Goal: Task Accomplishment & Management: Manage account settings

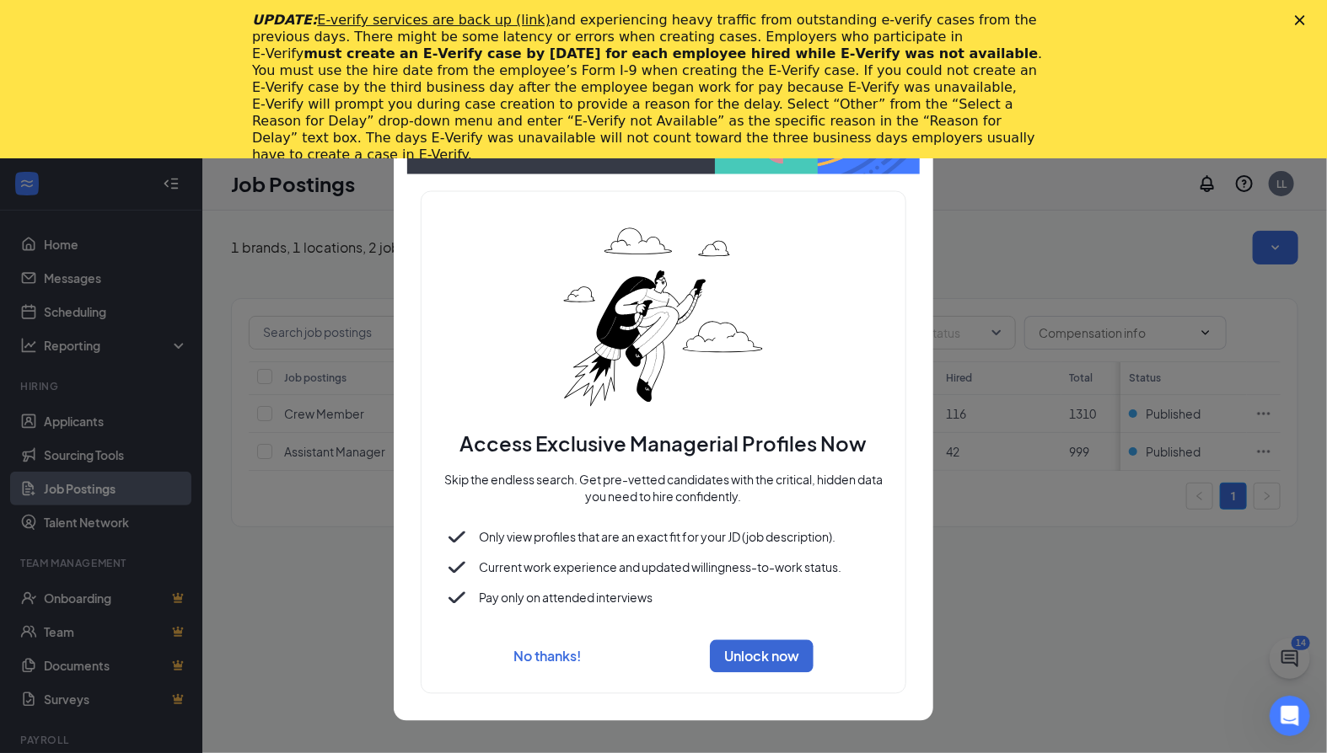
click at [68, 259] on div at bounding box center [663, 376] width 1327 height 753
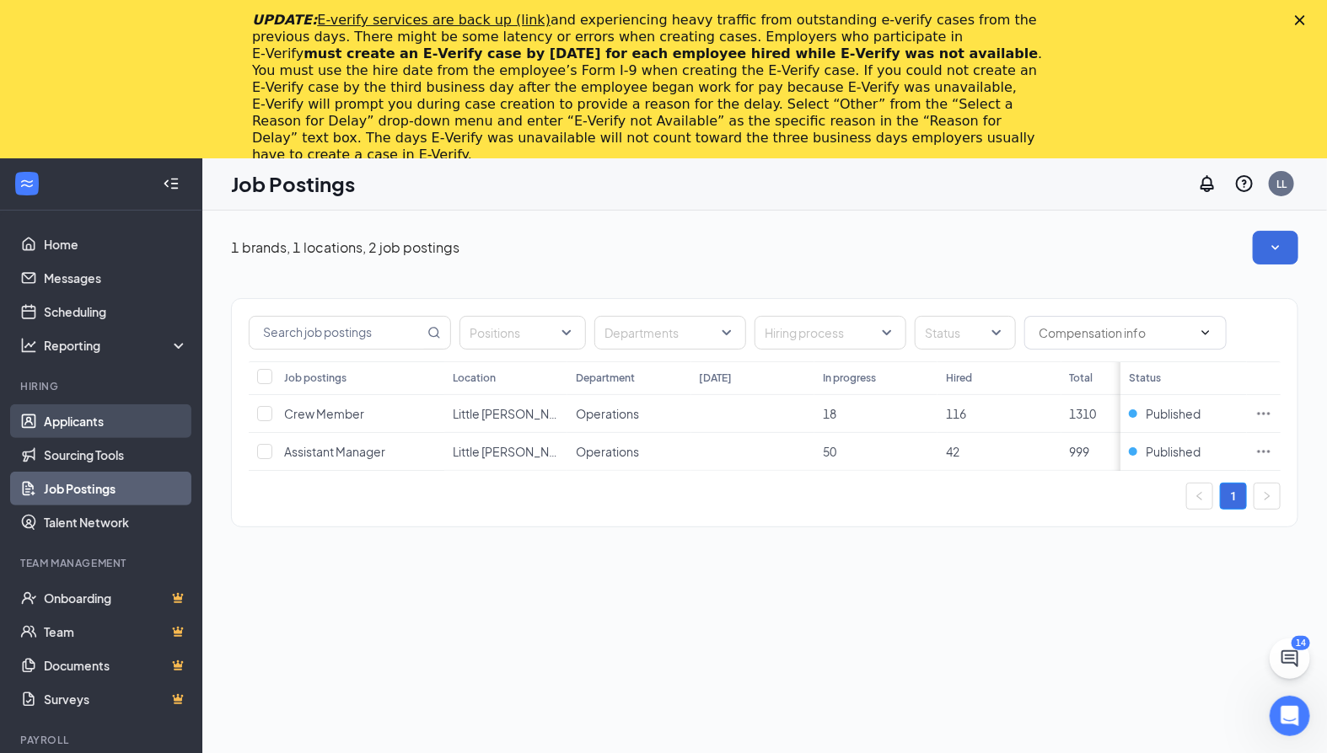
click at [94, 418] on link "Applicants" at bounding box center [116, 422] width 144 height 34
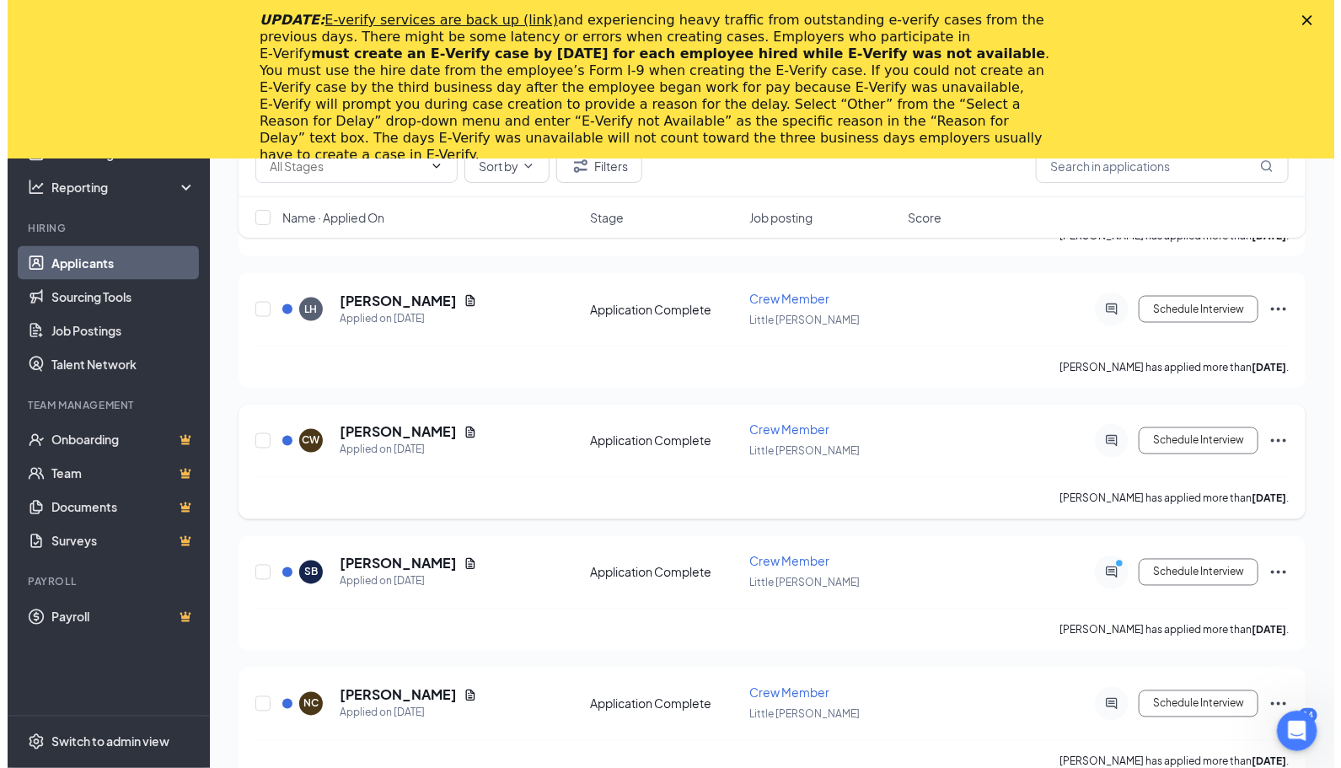
scroll to position [1124, 0]
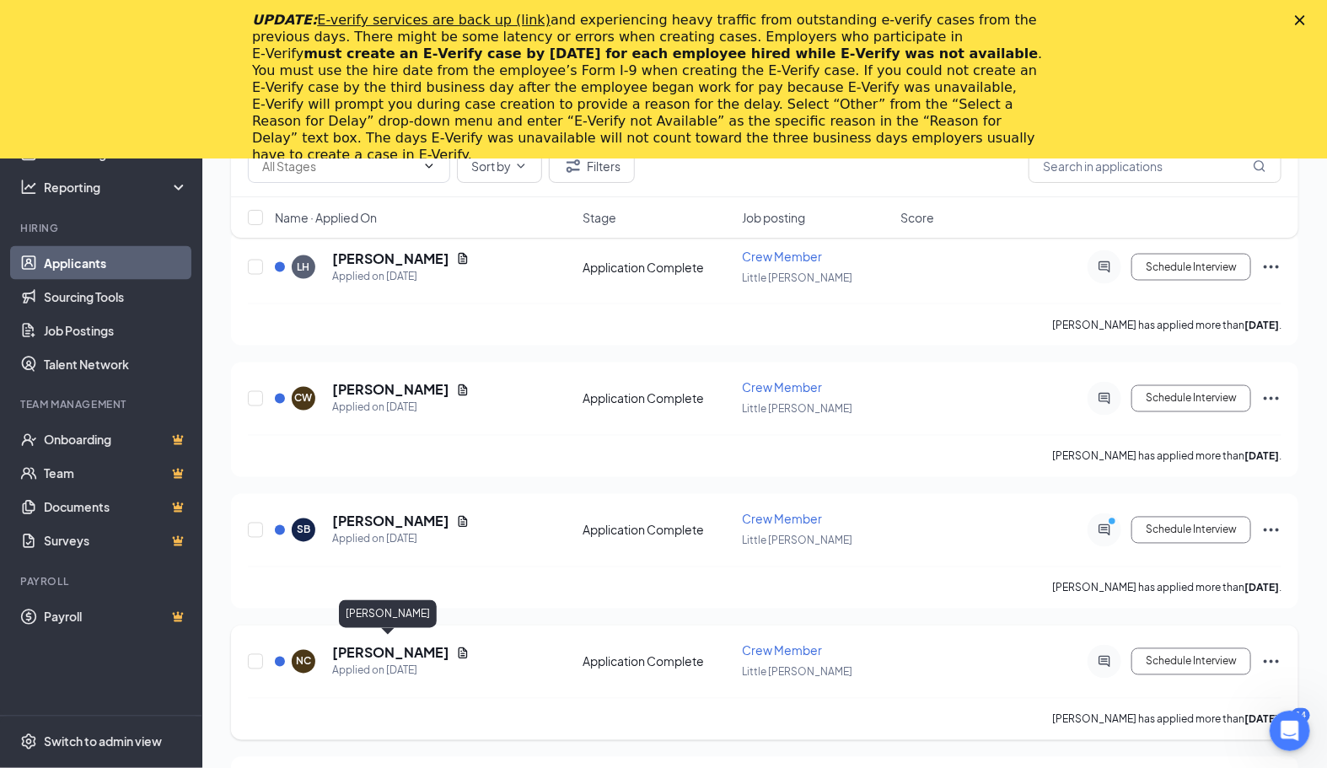
click at [400, 644] on h5 "[PERSON_NAME]" at bounding box center [390, 653] width 117 height 19
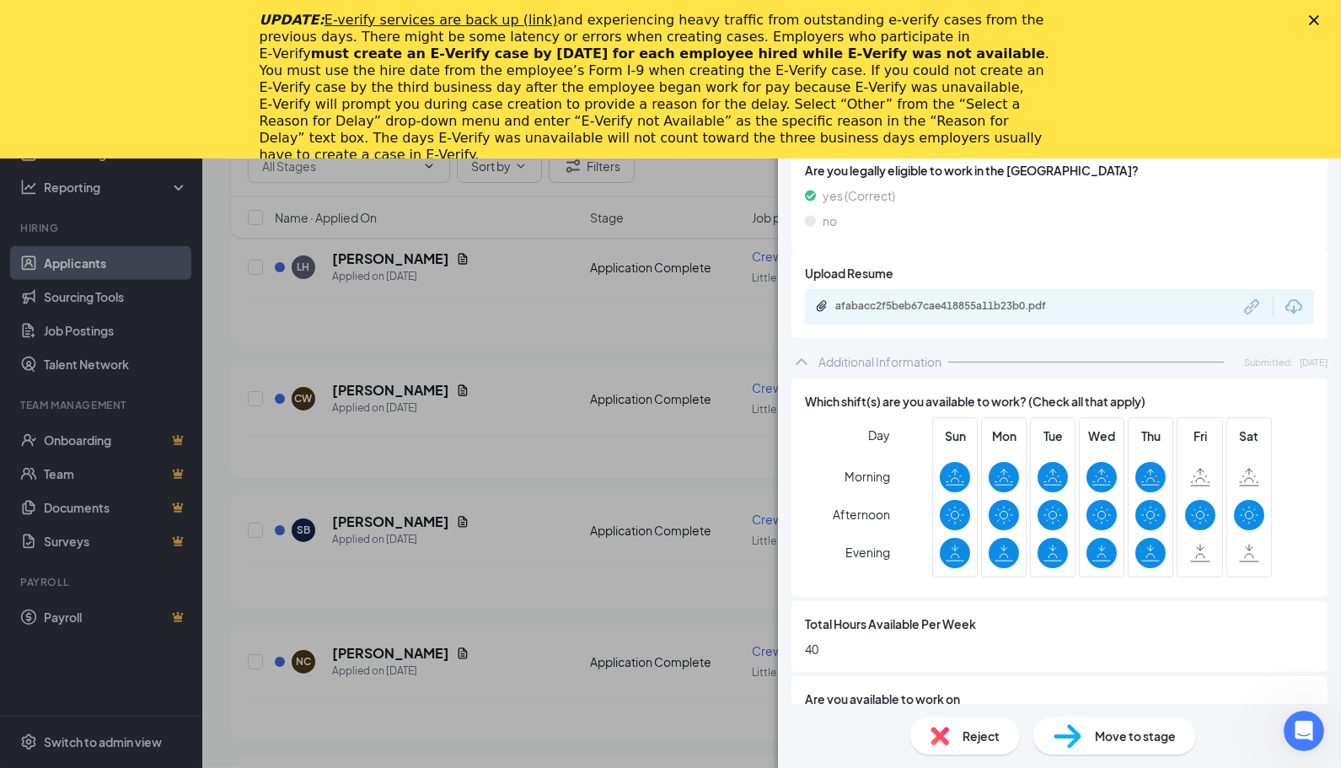
scroll to position [740, 0]
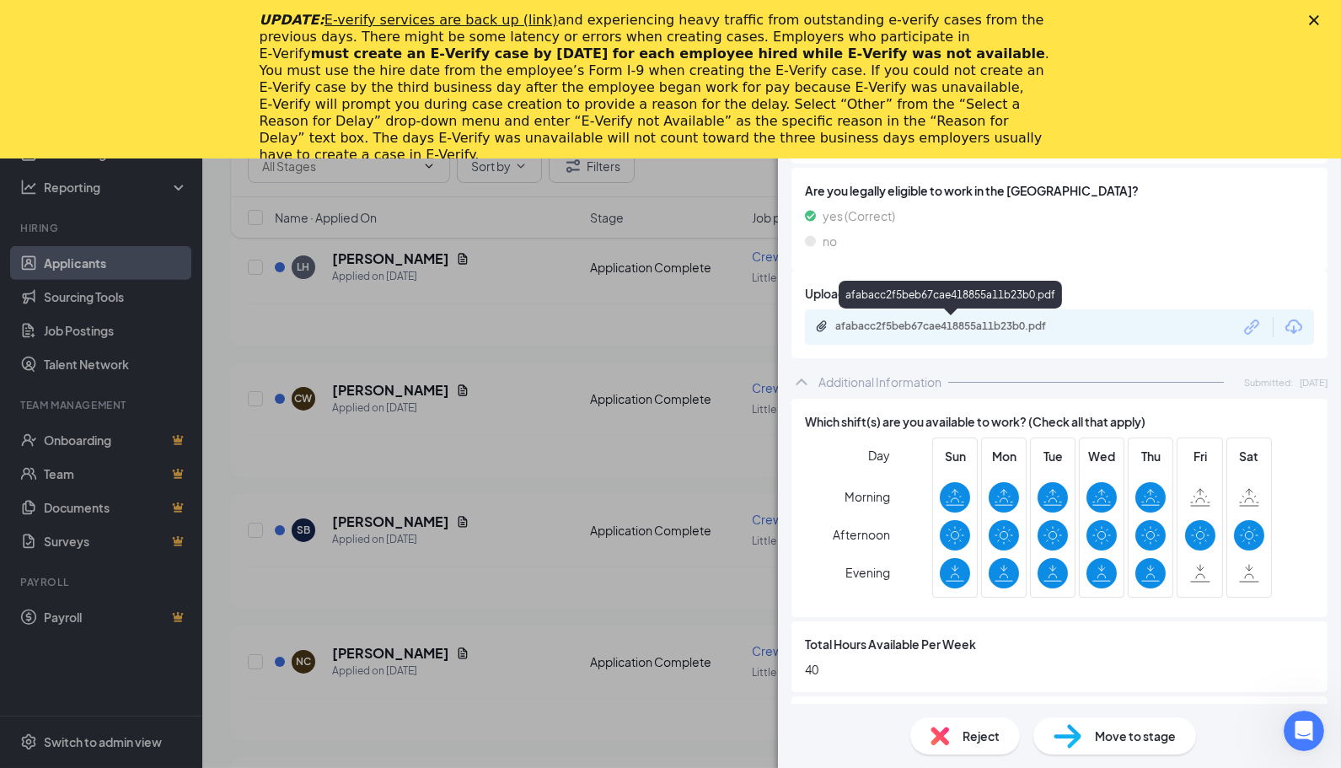
click at [1021, 324] on div "afabacc2f5beb67cae418855a11b23b0.pdf" at bounding box center [953, 325] width 236 height 13
click at [1317, 17] on polygon "Close" at bounding box center [1314, 20] width 10 height 10
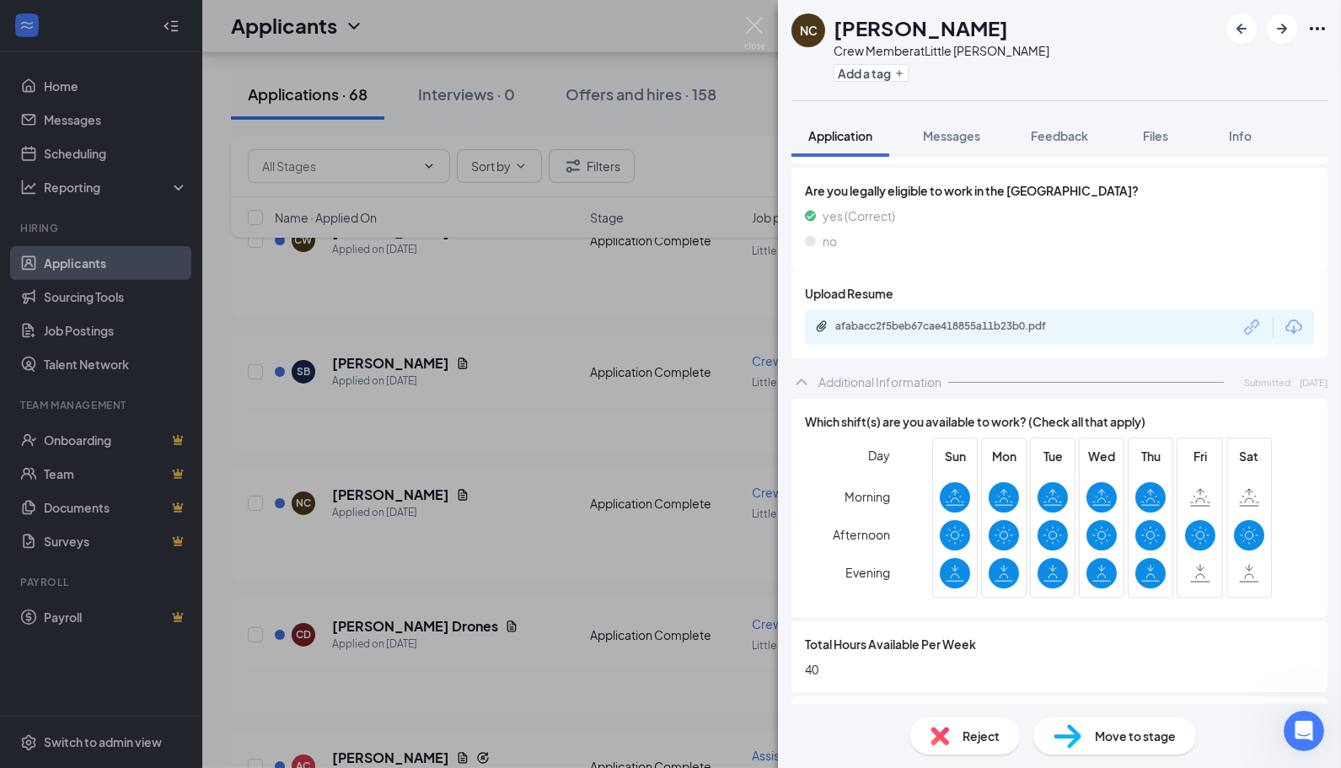
click at [1128, 737] on span "Move to stage" at bounding box center [1135, 736] width 81 height 19
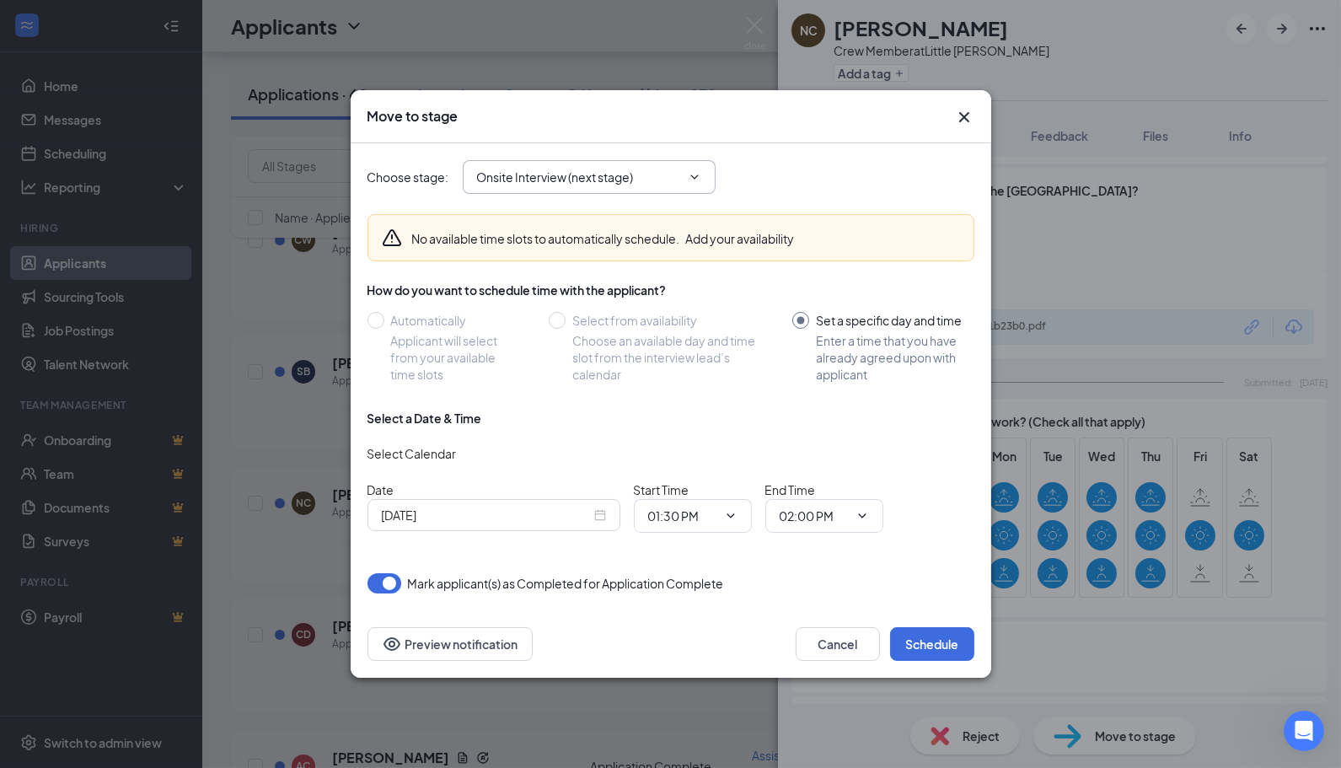
click at [692, 167] on span "Onsite Interview (next stage)" at bounding box center [589, 177] width 253 height 34
click at [689, 180] on icon "ChevronDown" at bounding box center [694, 176] width 13 height 13
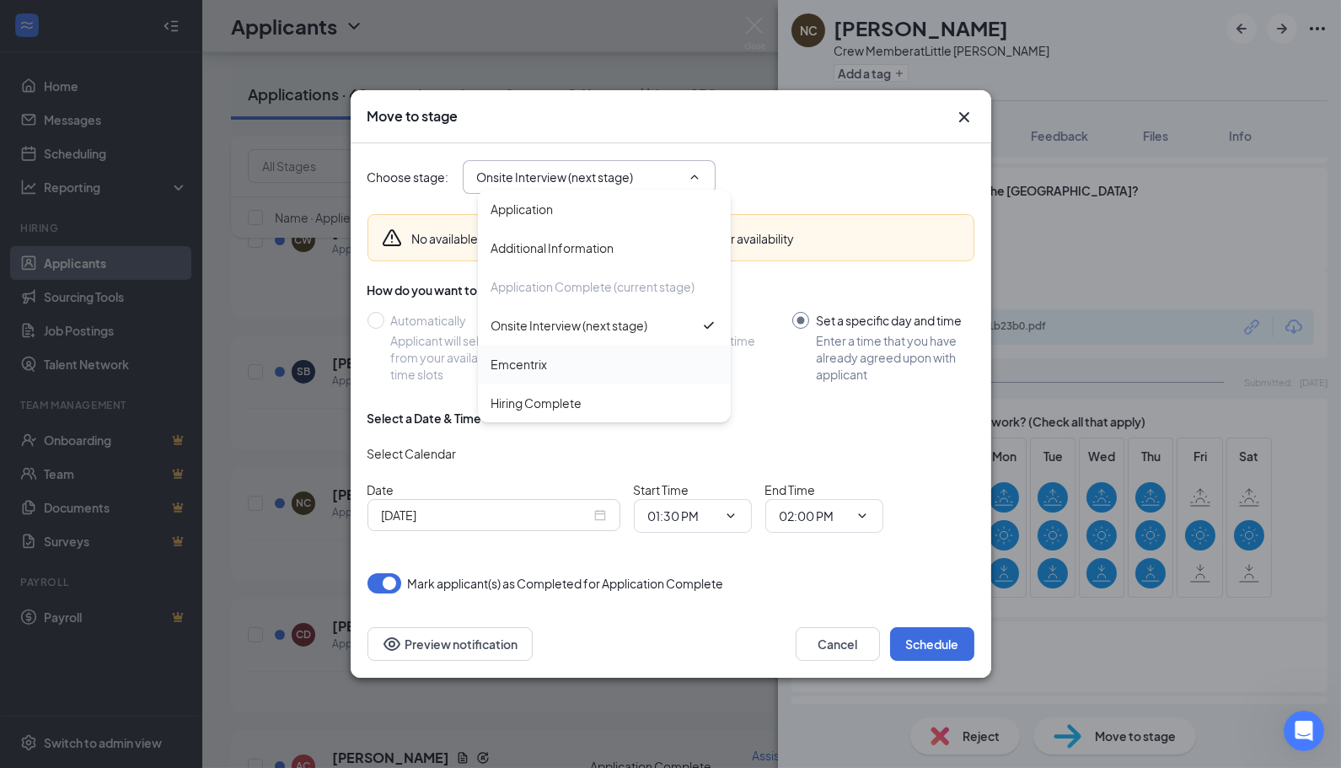
click at [593, 356] on div "Emcentrix" at bounding box center [604, 364] width 226 height 19
type input "Emcentrix"
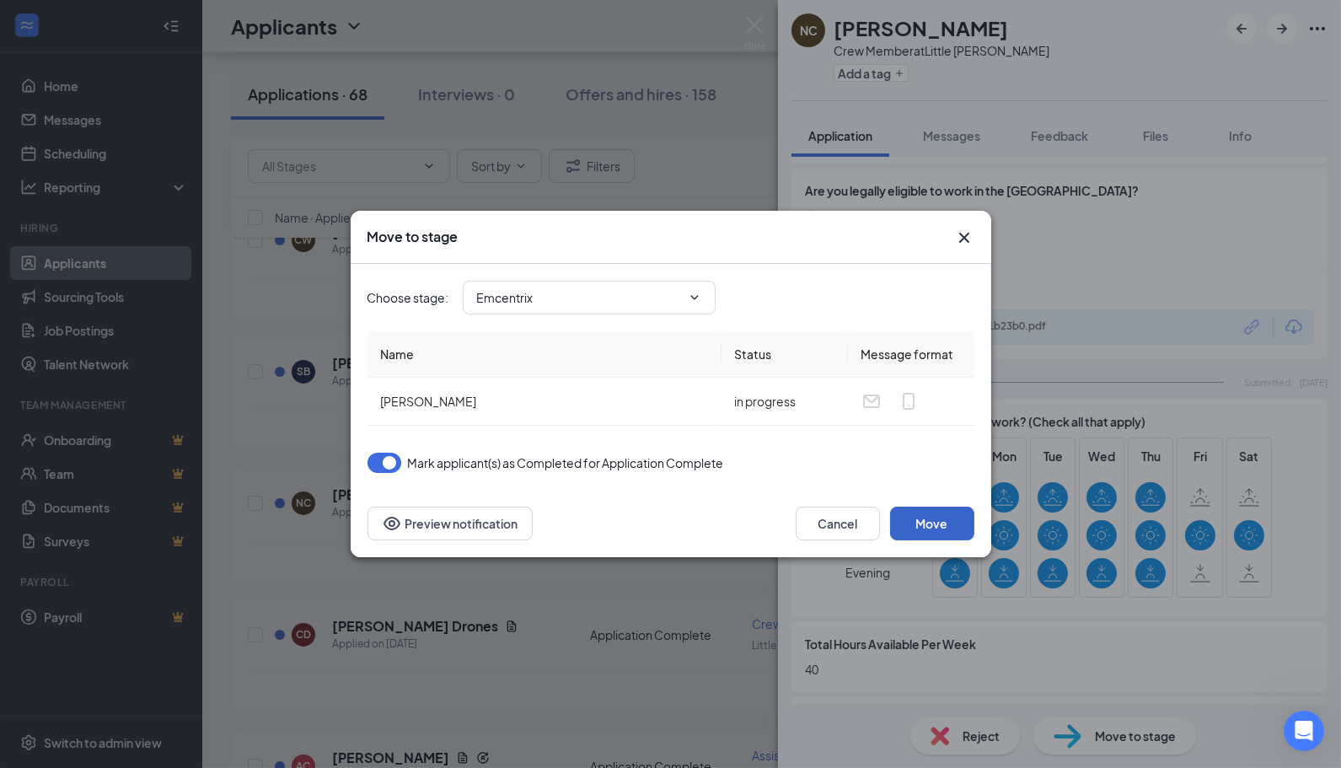
click at [948, 523] on button "Move" at bounding box center [932, 524] width 84 height 34
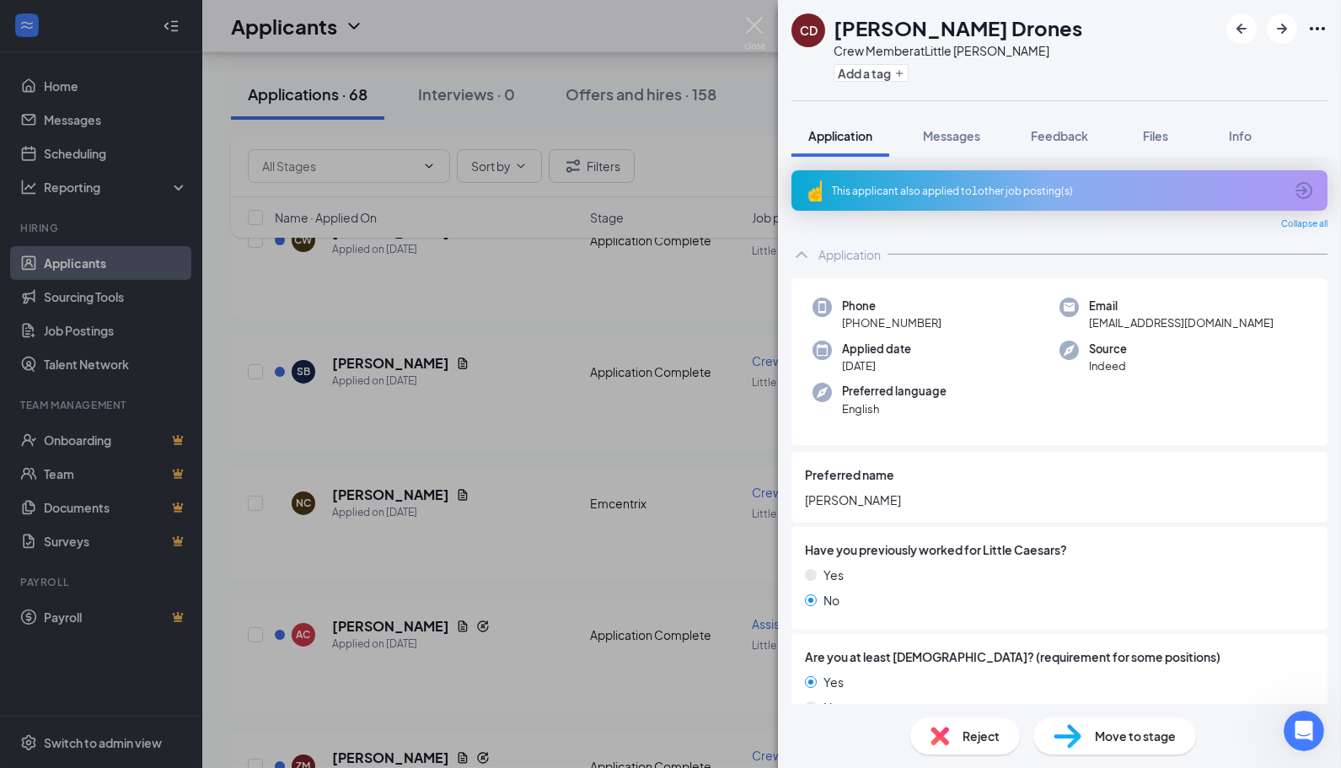
click at [944, 727] on img at bounding box center [939, 736] width 19 height 19
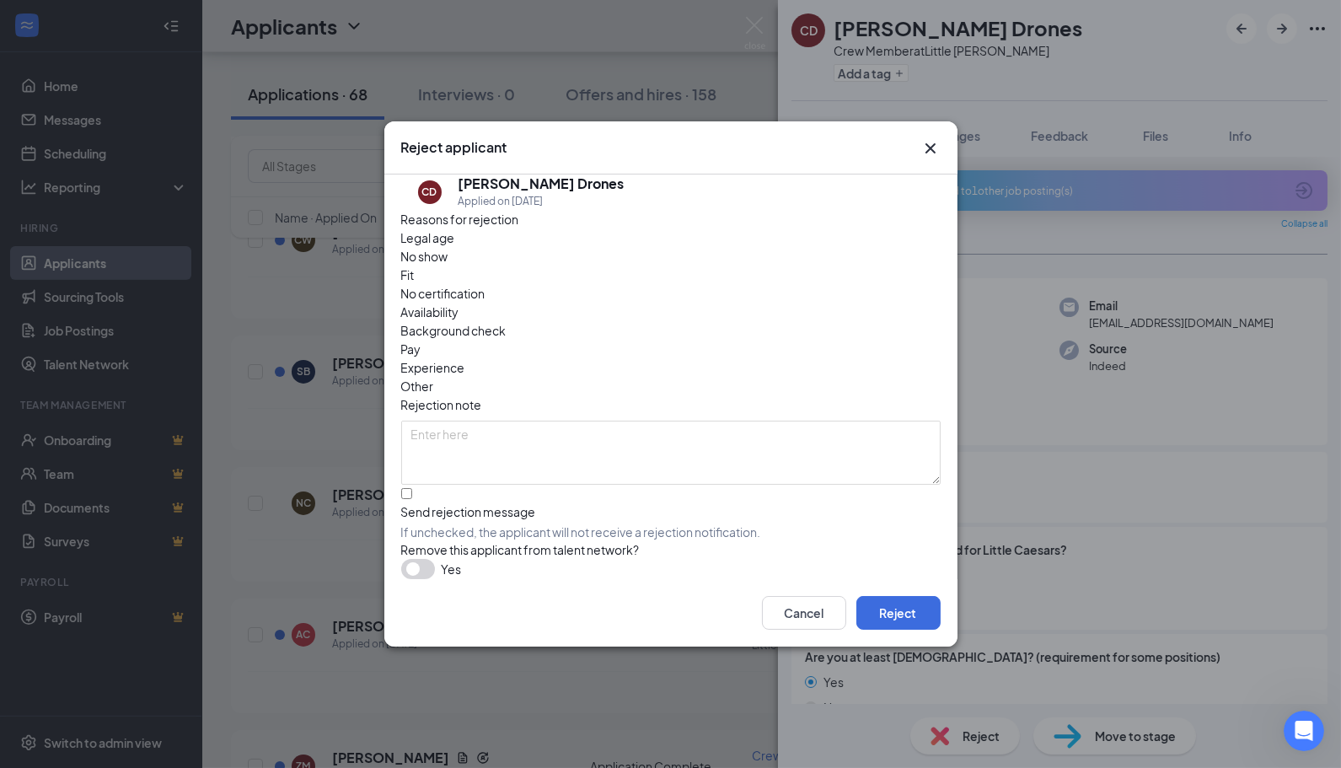
click at [928, 145] on icon "Cross" at bounding box center [930, 148] width 10 height 10
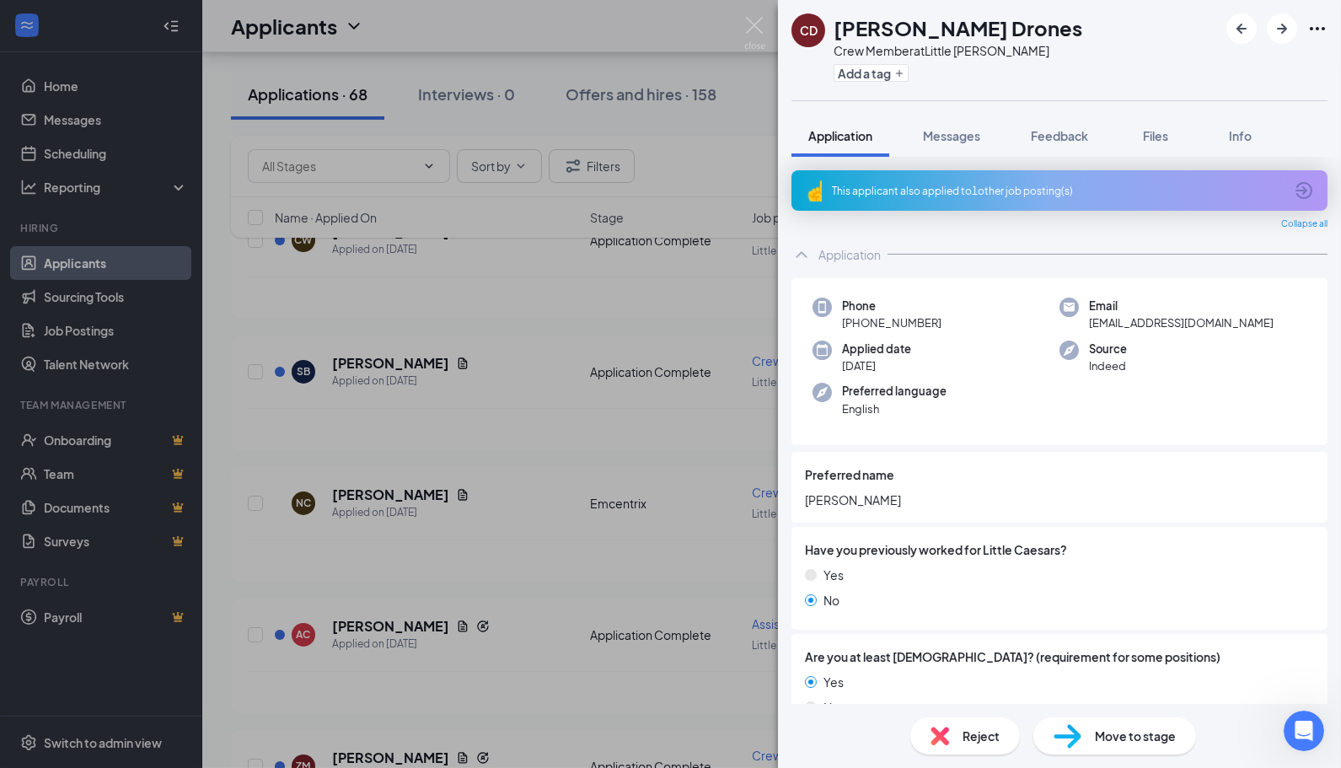
click at [574, 135] on div "CD [PERSON_NAME] Drones Crew Member at Little Caesars Levy Add a tag Applicatio…" at bounding box center [670, 384] width 1341 height 768
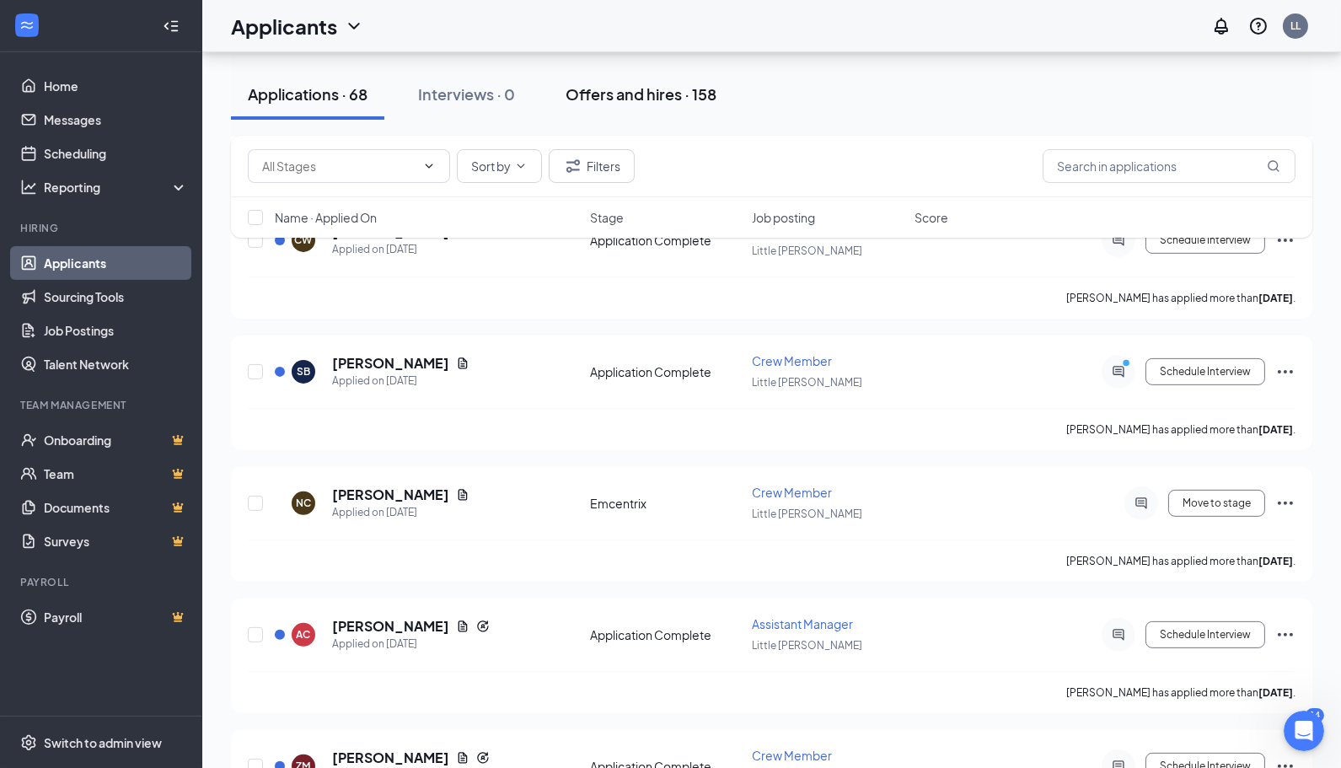
click at [579, 118] on div "Applications · 68 Interviews · 0 Offers and hires · 158" at bounding box center [771, 94] width 1081 height 84
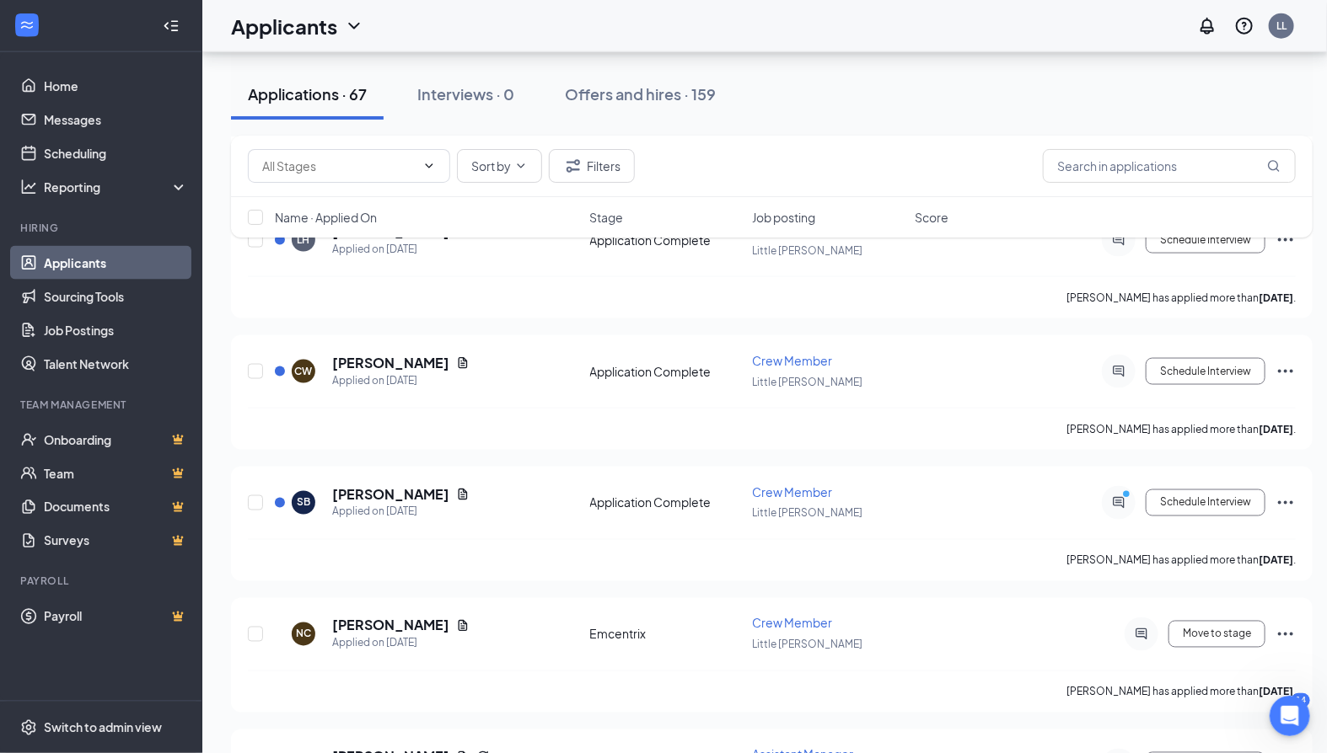
scroll to position [748, 0]
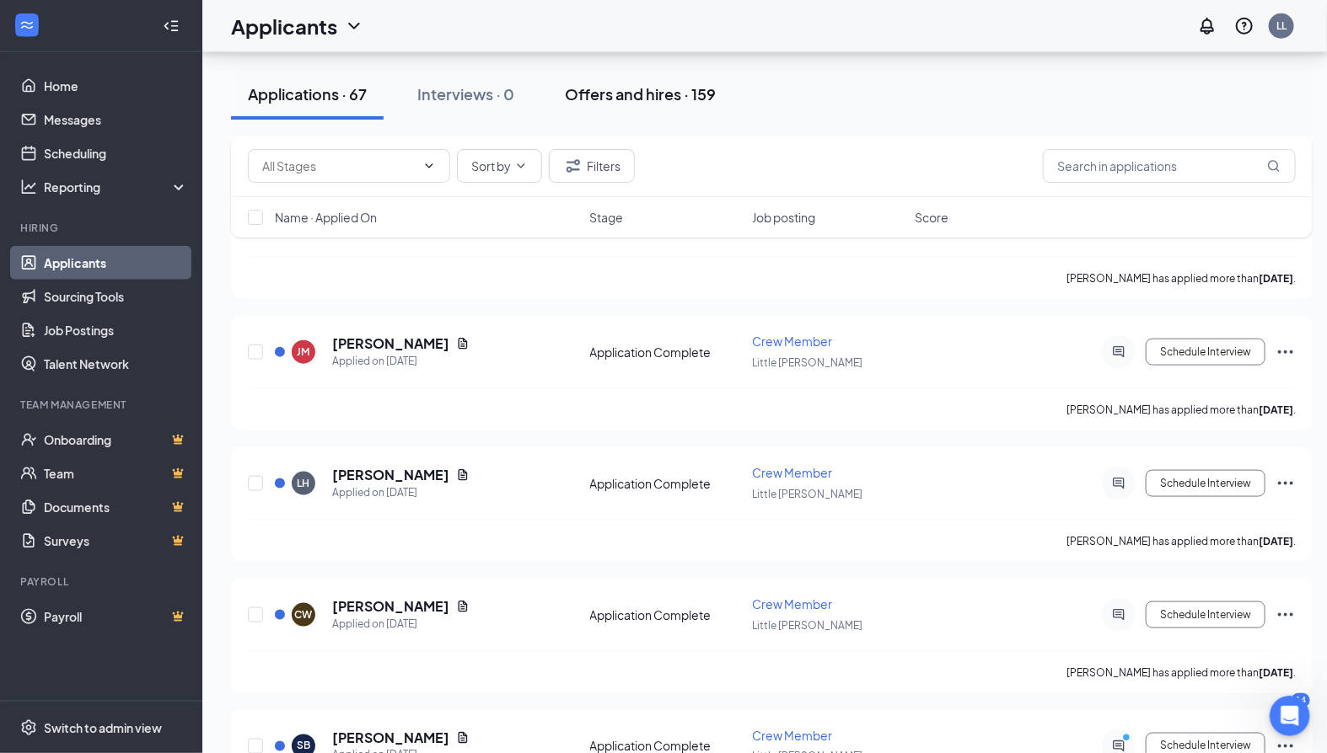
click at [661, 86] on div "Offers and hires · 159" at bounding box center [640, 93] width 151 height 21
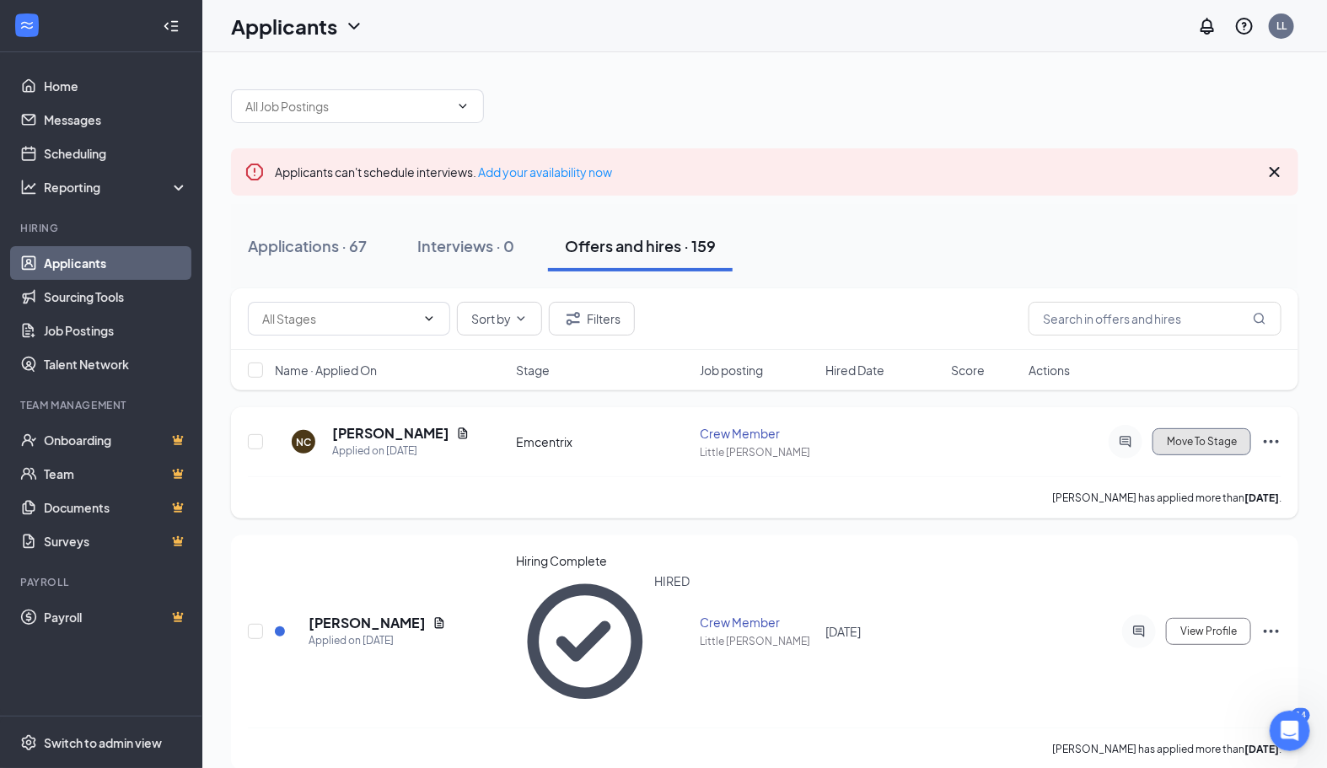
drag, startPoint x: 1193, startPoint y: 426, endPoint x: 1203, endPoint y: 439, distance: 16.2
click at [1199, 432] on button "Move To Stage" at bounding box center [1201, 441] width 99 height 27
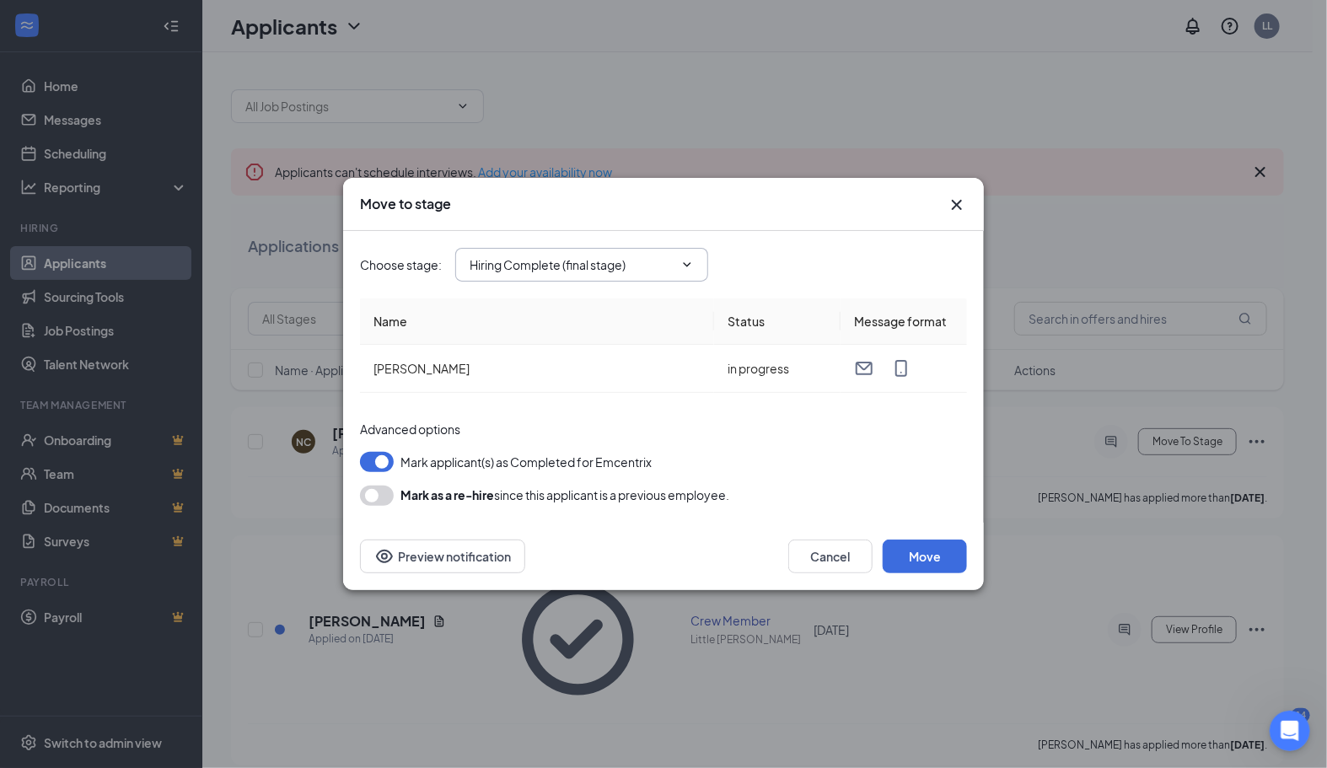
click at [678, 282] on span "Hiring Complete (final stage)" at bounding box center [581, 265] width 253 height 34
click at [680, 268] on icon "ChevronDown" at bounding box center [686, 264] width 13 height 13
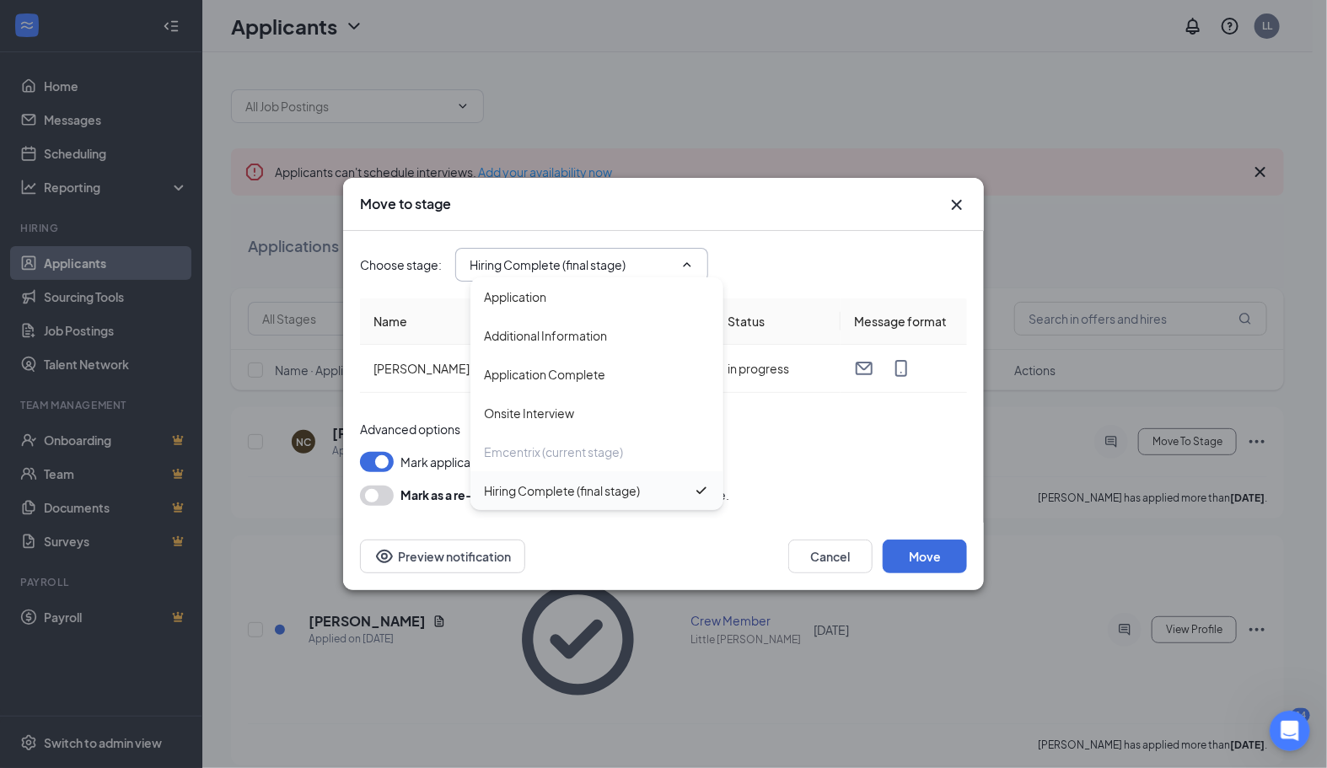
click at [635, 498] on div "Hiring Complete (final stage)" at bounding box center [562, 490] width 156 height 19
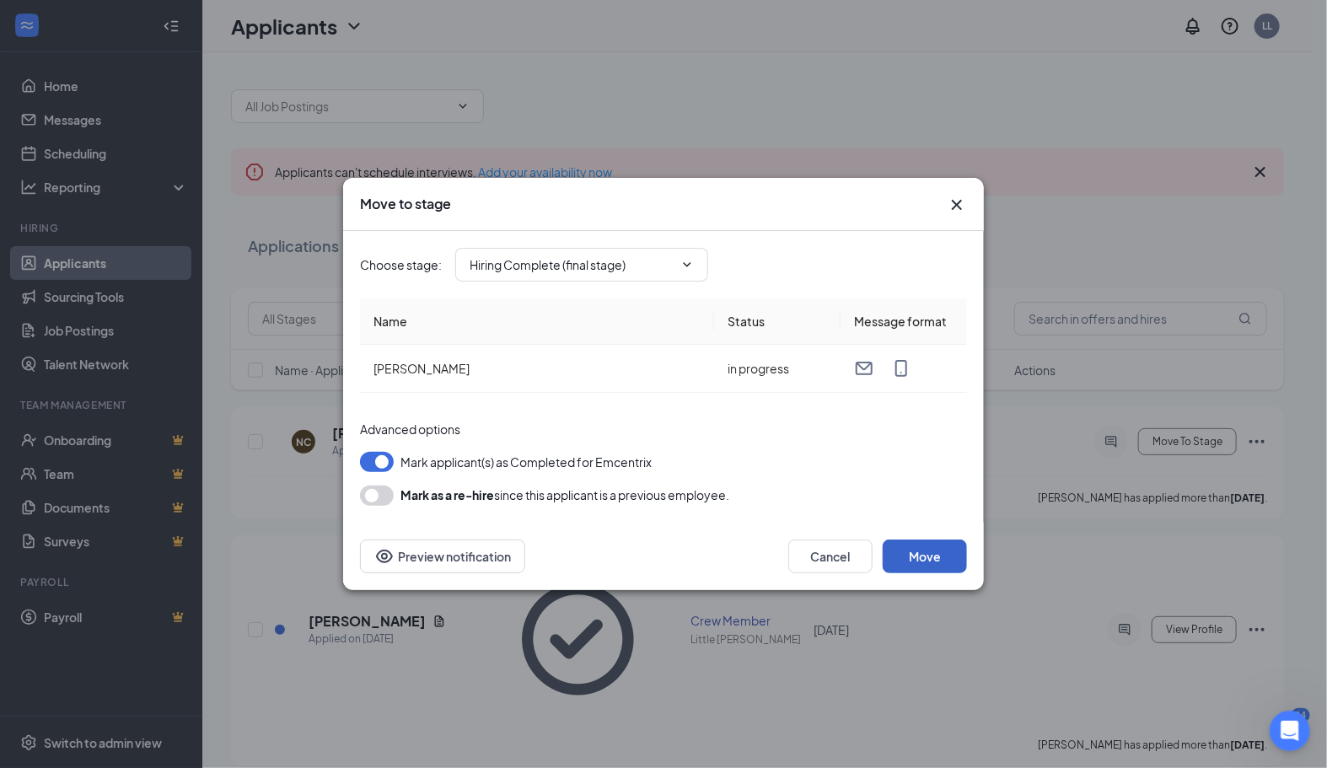
click at [916, 546] on button "Move" at bounding box center [924, 556] width 84 height 34
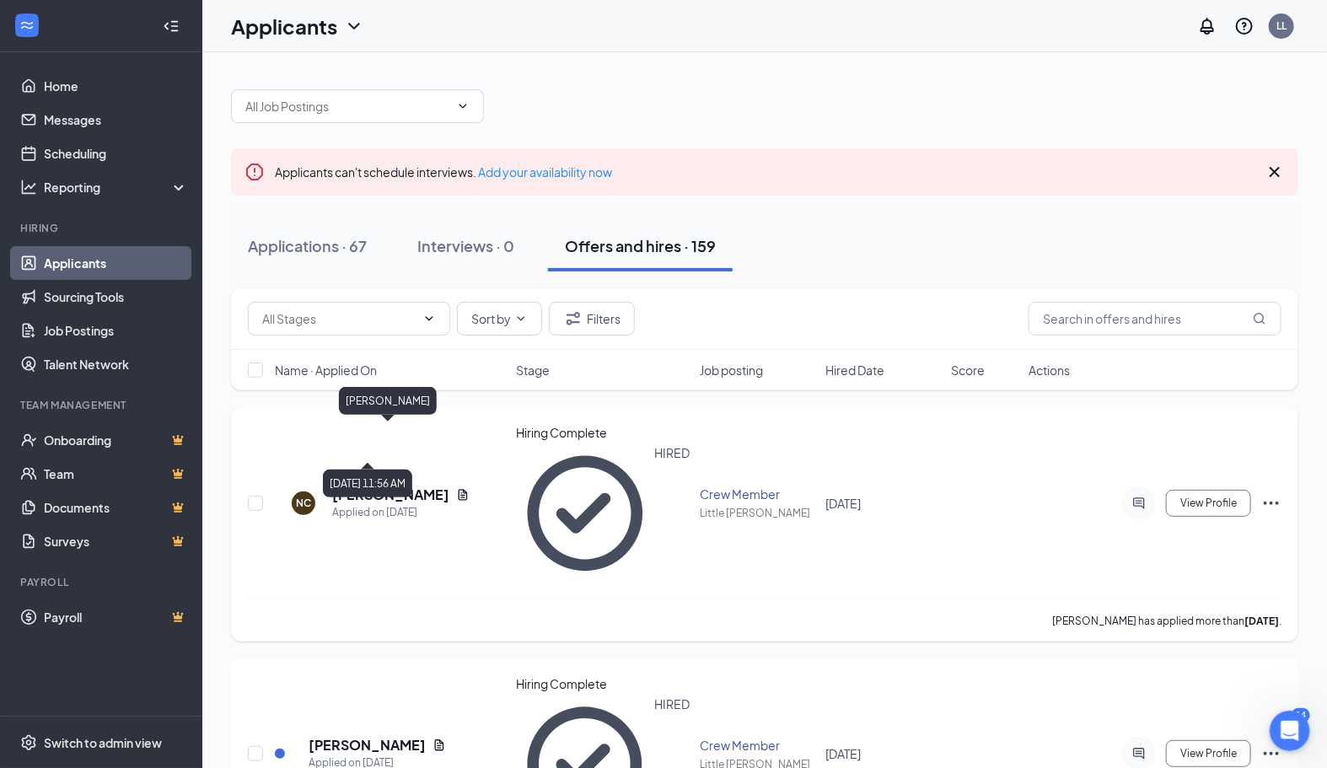
click at [360, 485] on h5 "[PERSON_NAME]" at bounding box center [390, 494] width 117 height 19
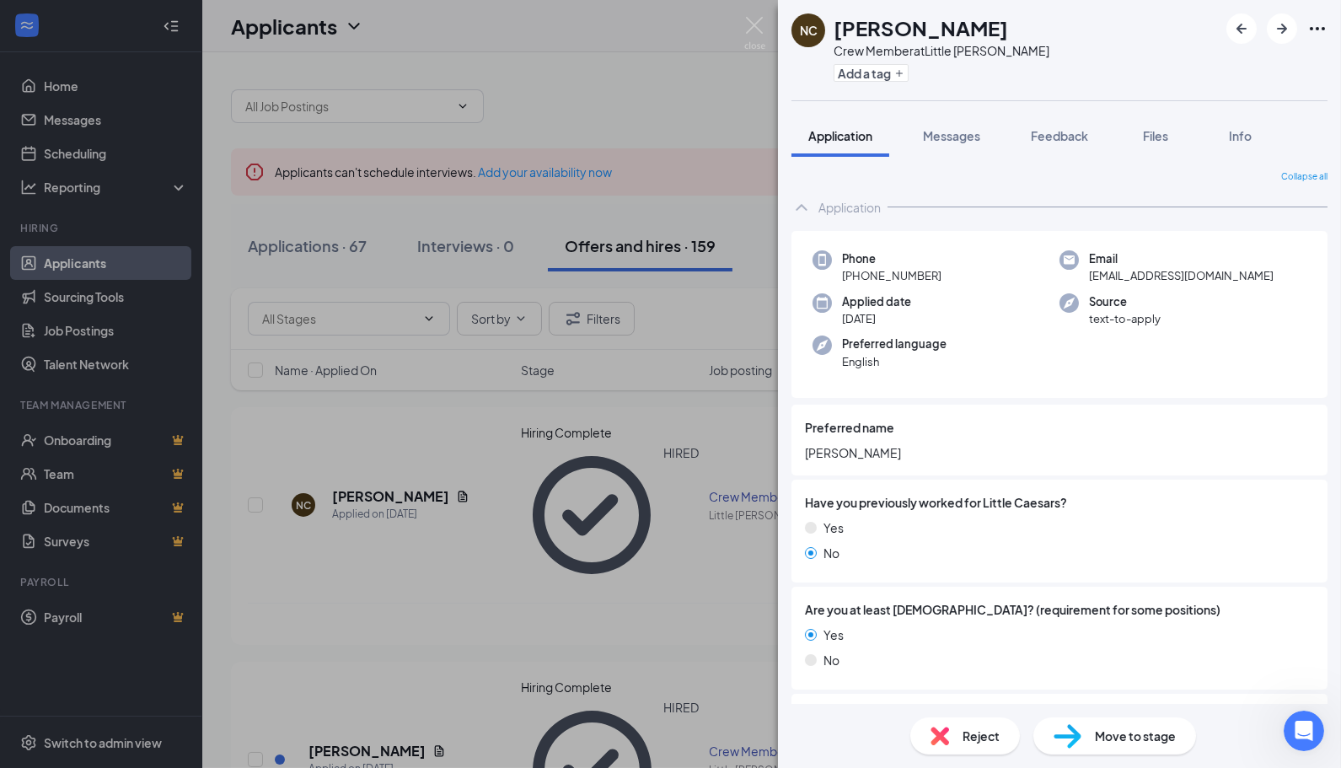
click at [1134, 727] on span "Move to stage" at bounding box center [1135, 736] width 81 height 19
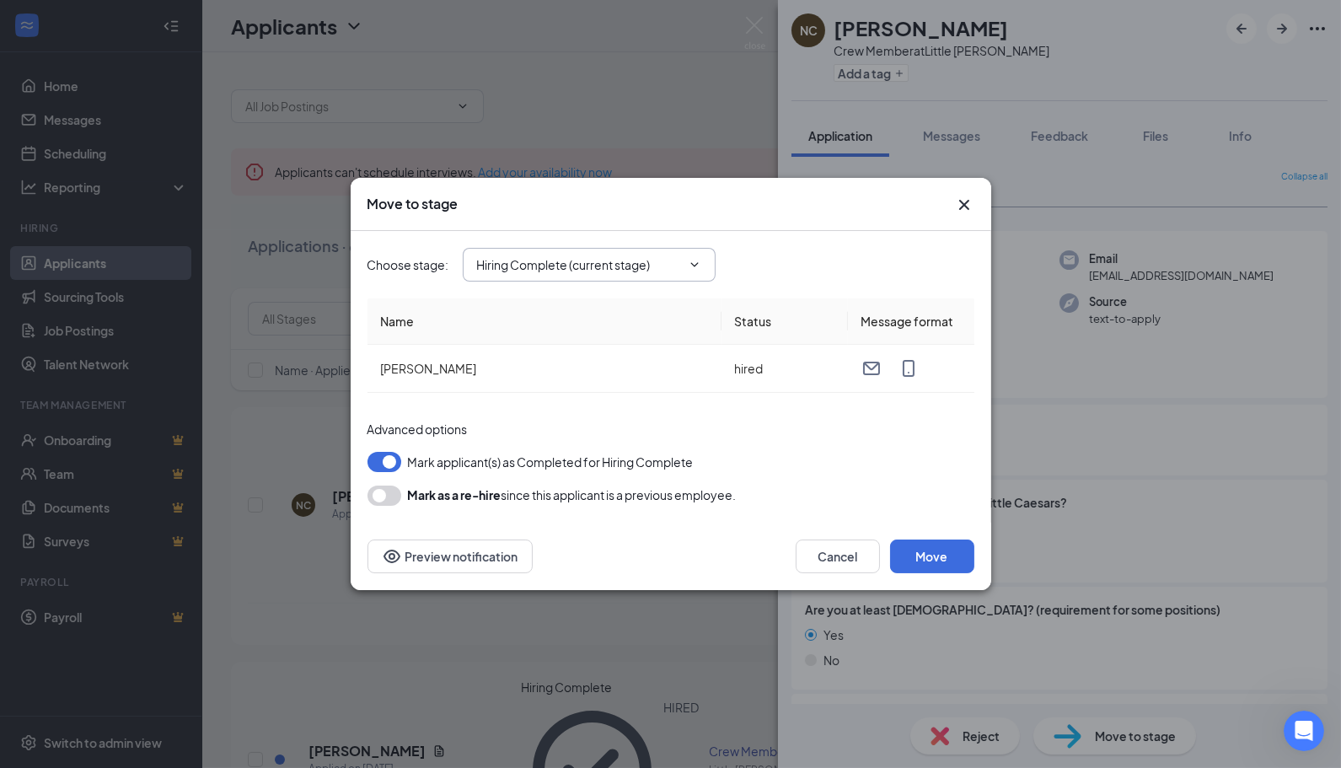
click at [681, 267] on span "Hiring Complete (current stage)" at bounding box center [589, 265] width 253 height 34
click at [680, 265] on span "Hiring Complete (current stage)" at bounding box center [589, 265] width 253 height 34
click at [678, 259] on input "Hiring Complete (current stage)" at bounding box center [579, 264] width 204 height 19
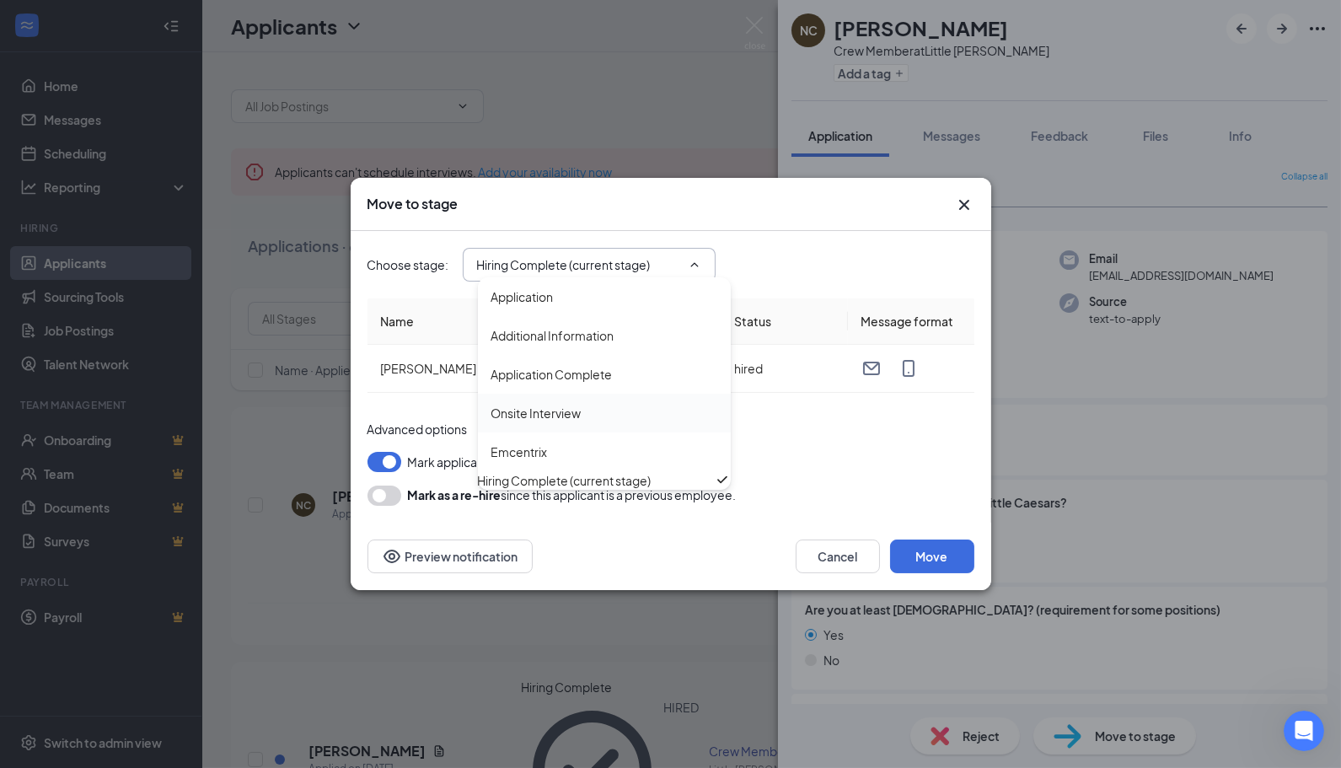
click at [579, 448] on div "Emcentrix" at bounding box center [604, 451] width 226 height 19
type input "Emcentrix"
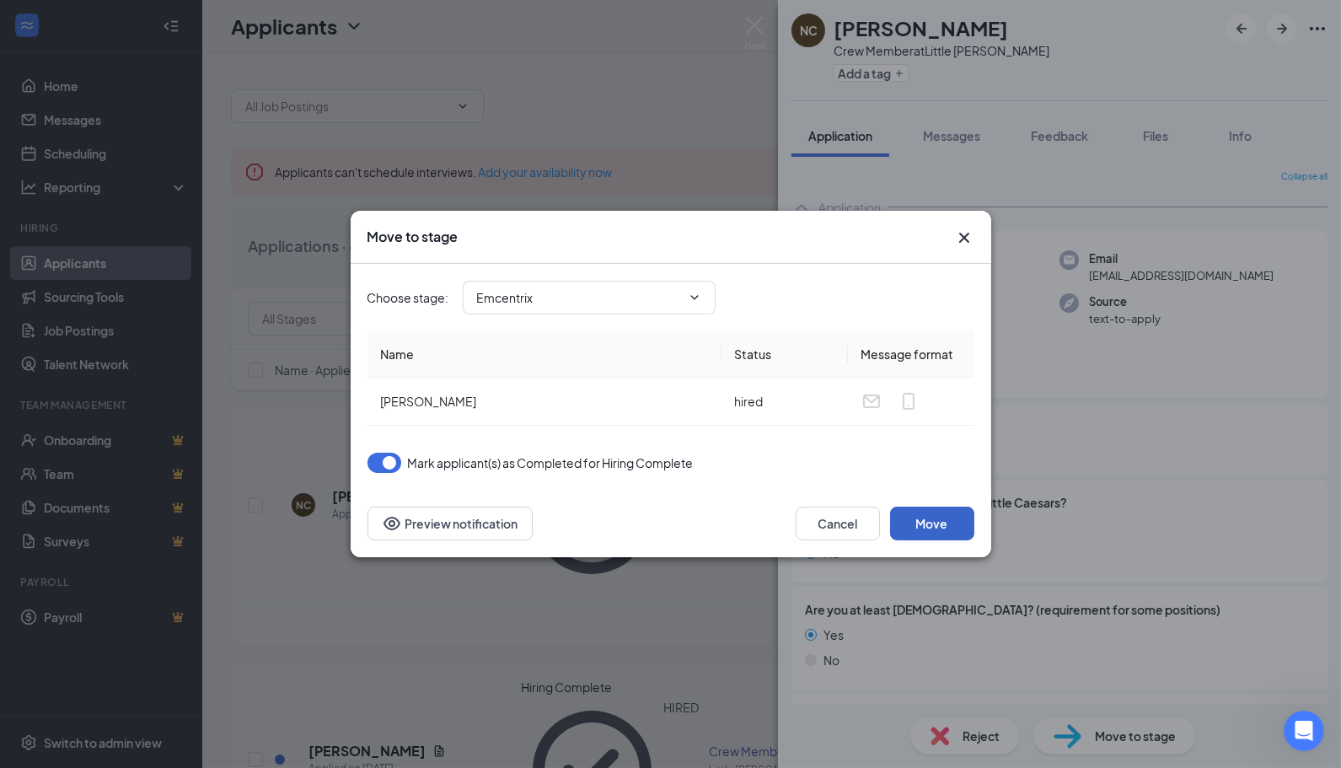
click at [948, 523] on button "Move" at bounding box center [932, 524] width 84 height 34
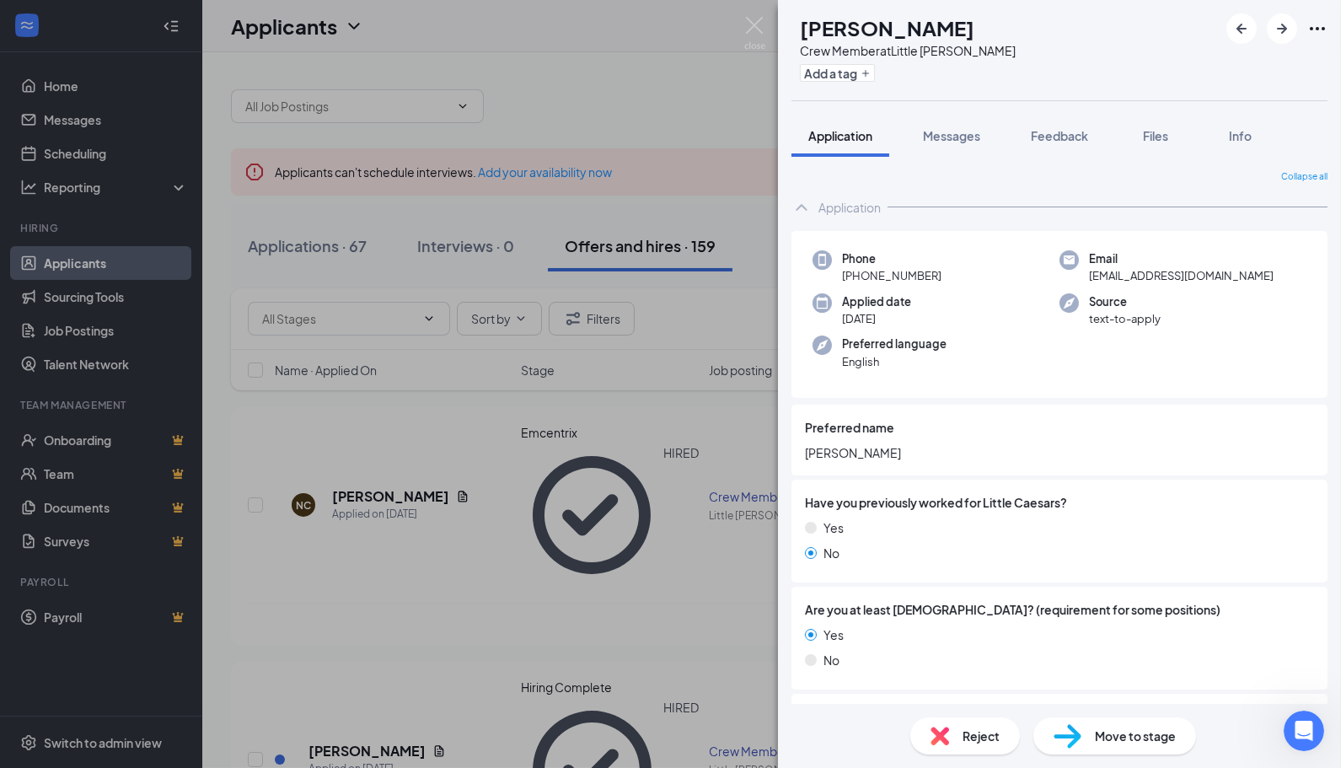
click at [577, 118] on div "JS [PERSON_NAME] Crew Member at Little Caesars Levy Add a tag Application Messa…" at bounding box center [670, 384] width 1341 height 768
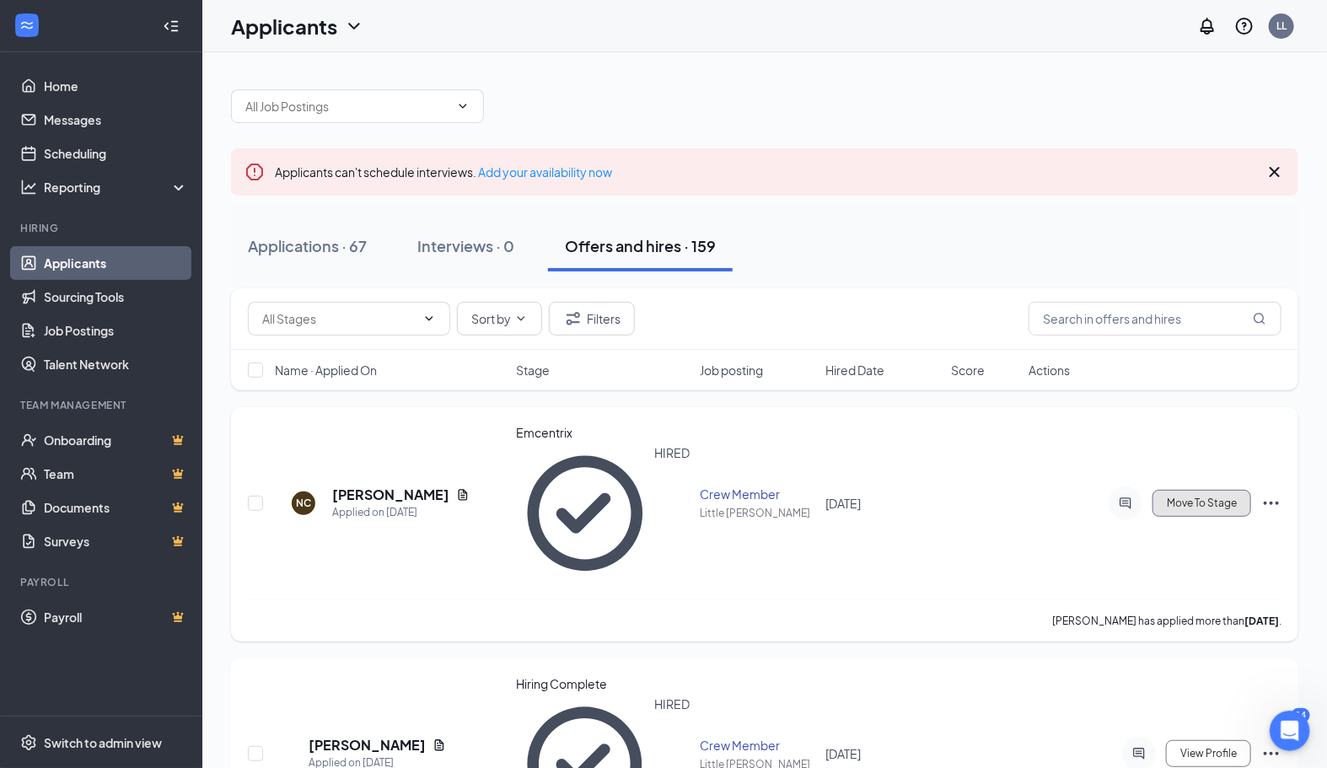
click at [1204, 497] on span "Move To Stage" at bounding box center [1201, 503] width 70 height 12
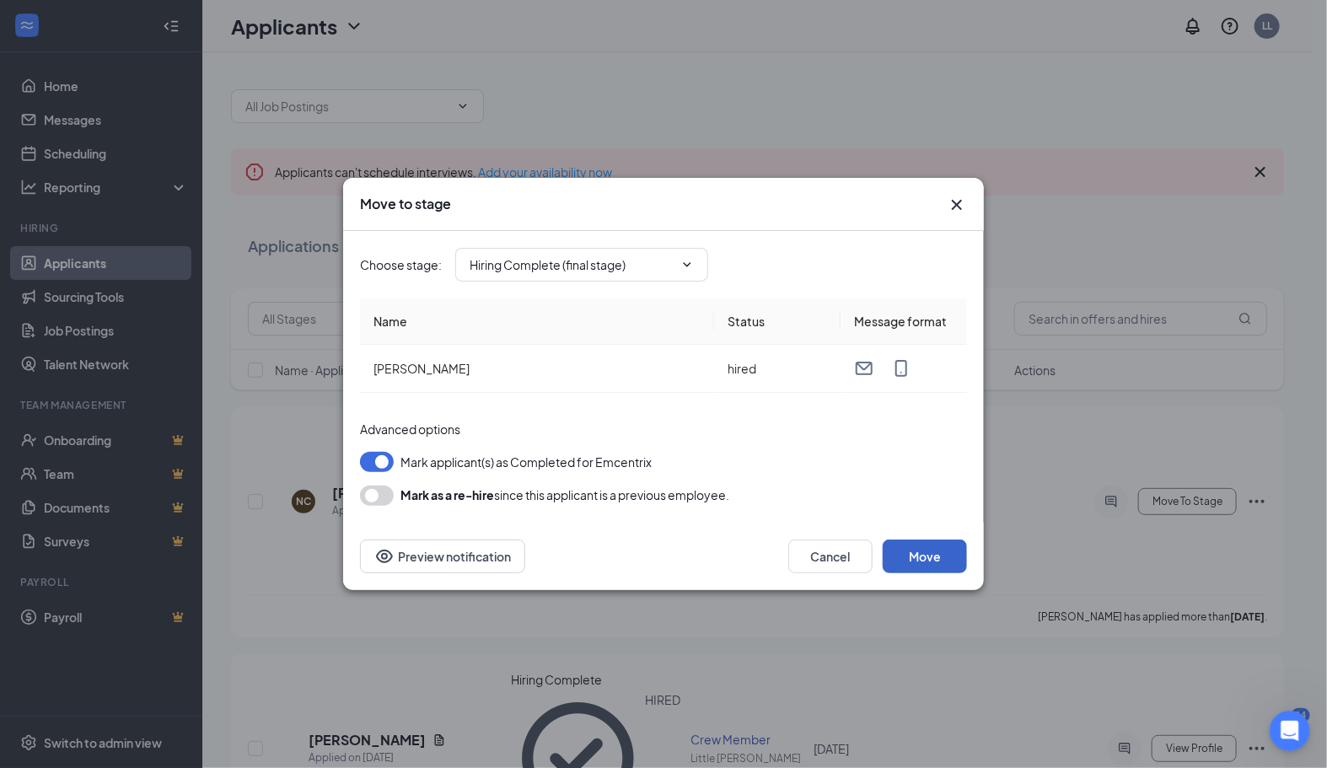
click at [920, 549] on button "Move" at bounding box center [924, 556] width 84 height 34
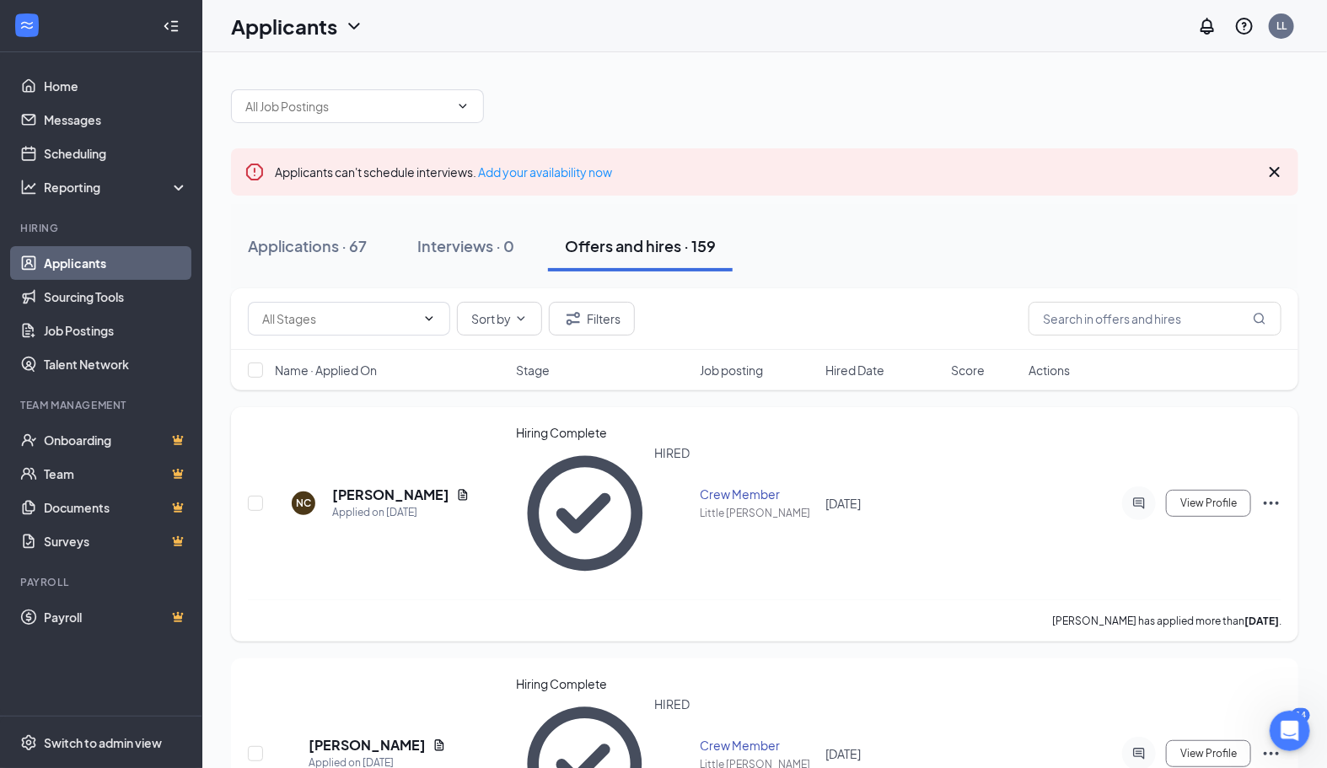
click at [546, 436] on div "Hiring Complete" at bounding box center [603, 432] width 174 height 17
click at [376, 485] on h5 "[PERSON_NAME]" at bounding box center [390, 494] width 117 height 19
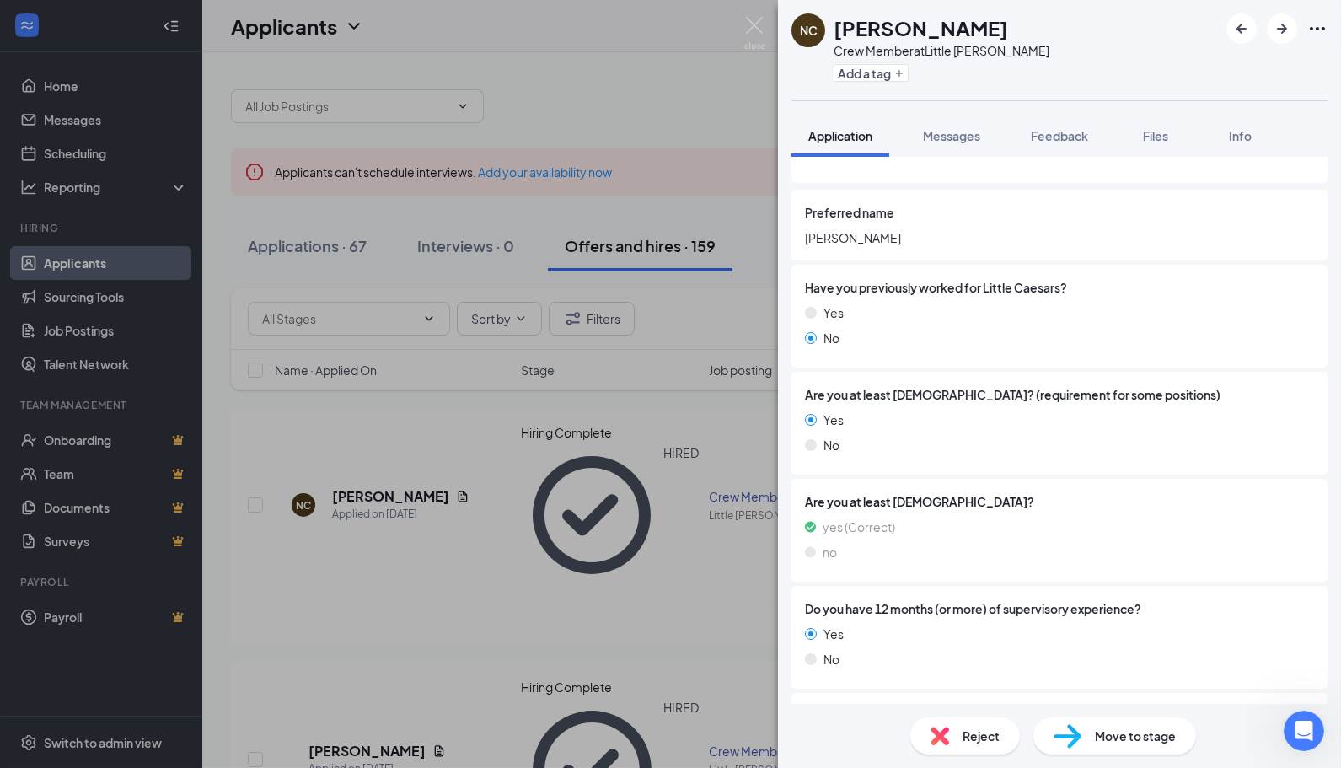
scroll to position [281, 0]
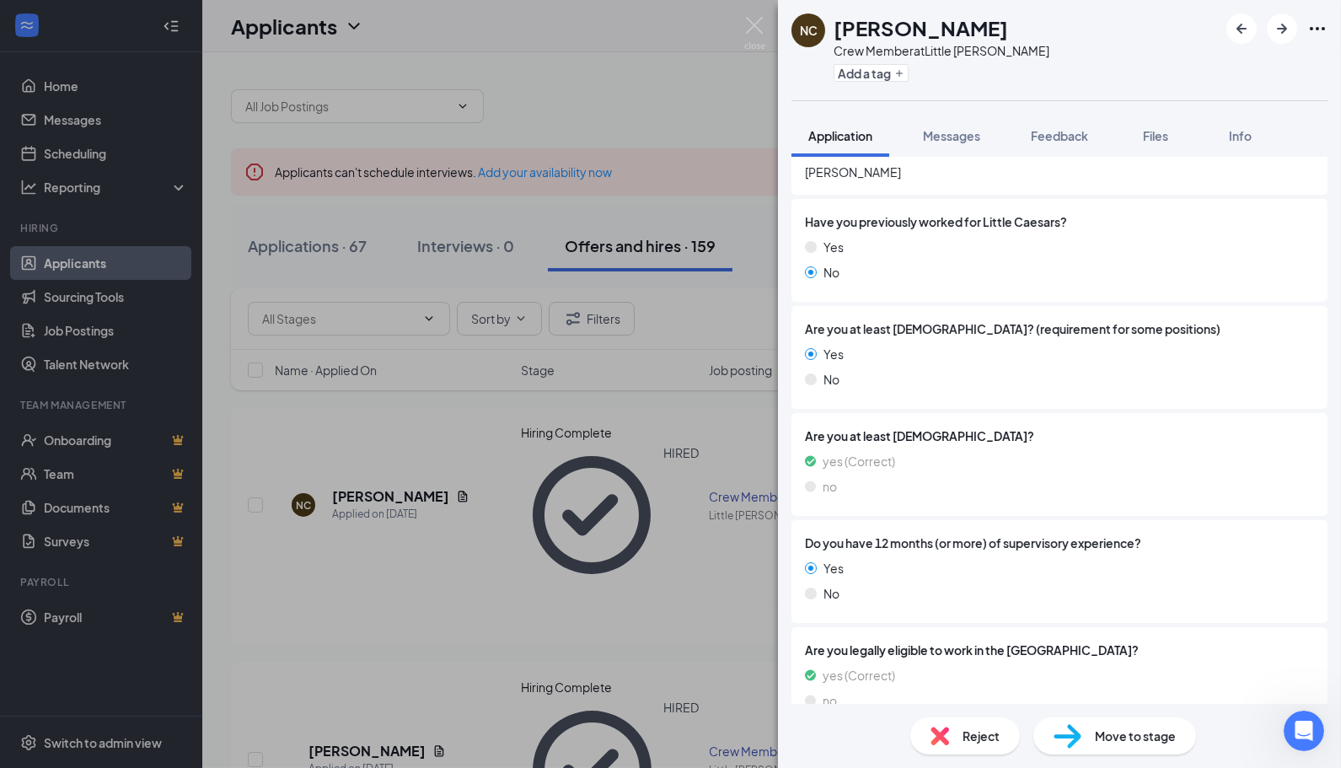
click at [1097, 727] on span "Move to stage" at bounding box center [1135, 736] width 81 height 19
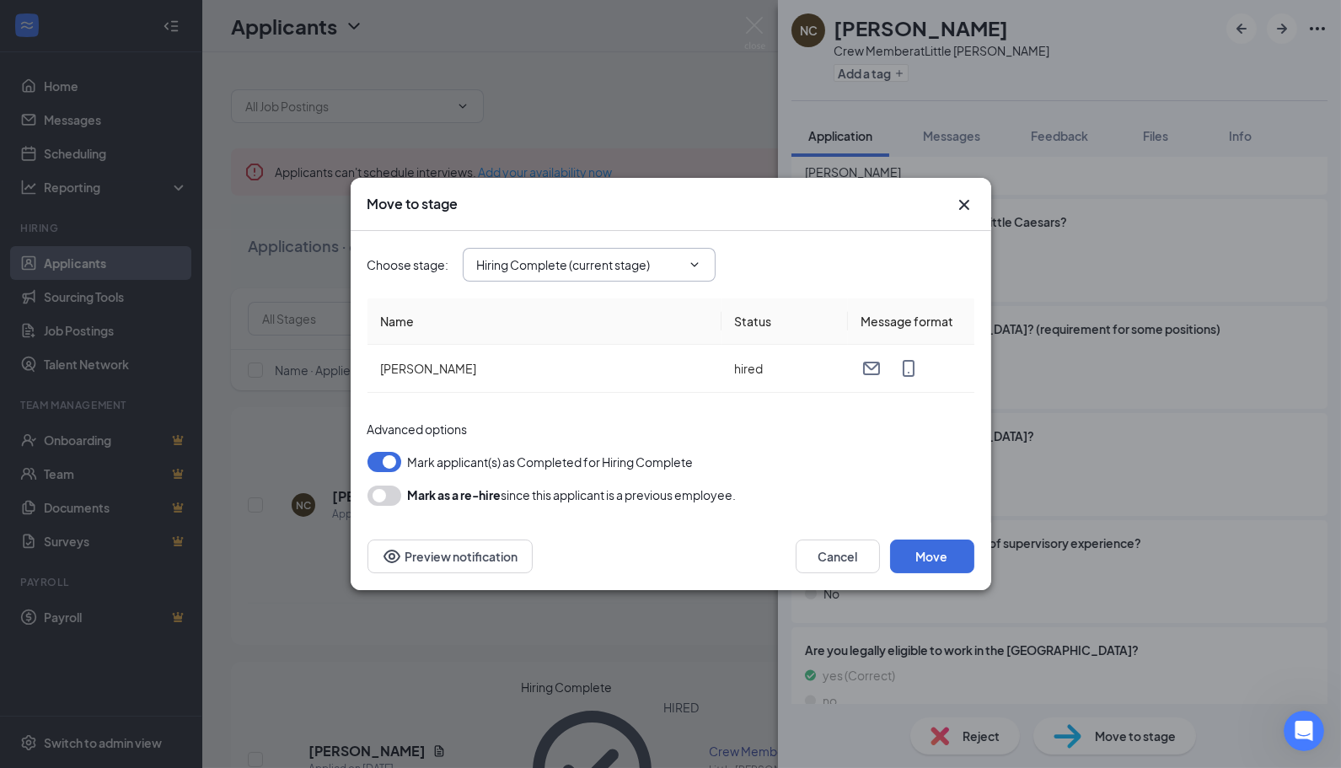
click at [680, 266] on input "Hiring Complete (current stage)" at bounding box center [579, 264] width 204 height 19
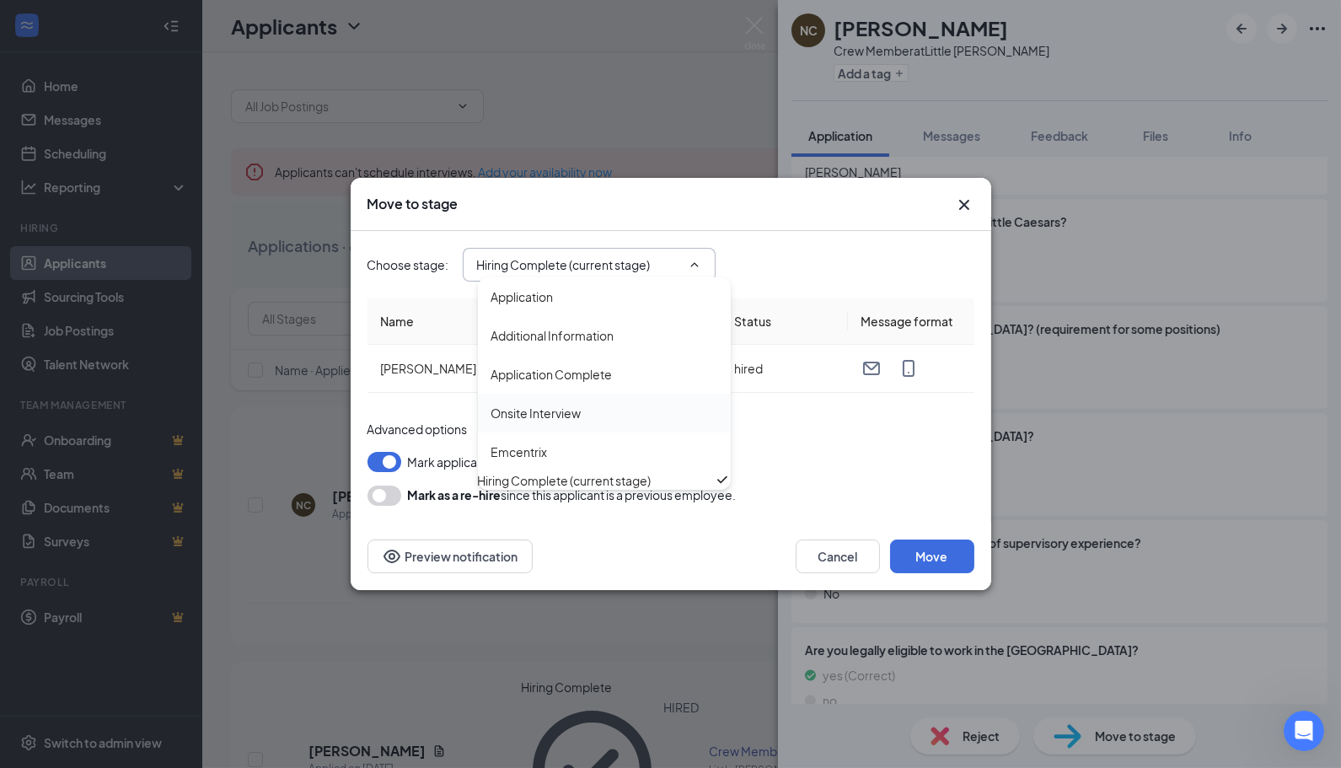
click at [619, 418] on div "Onsite Interview" at bounding box center [604, 413] width 226 height 19
type input "Onsite Interview"
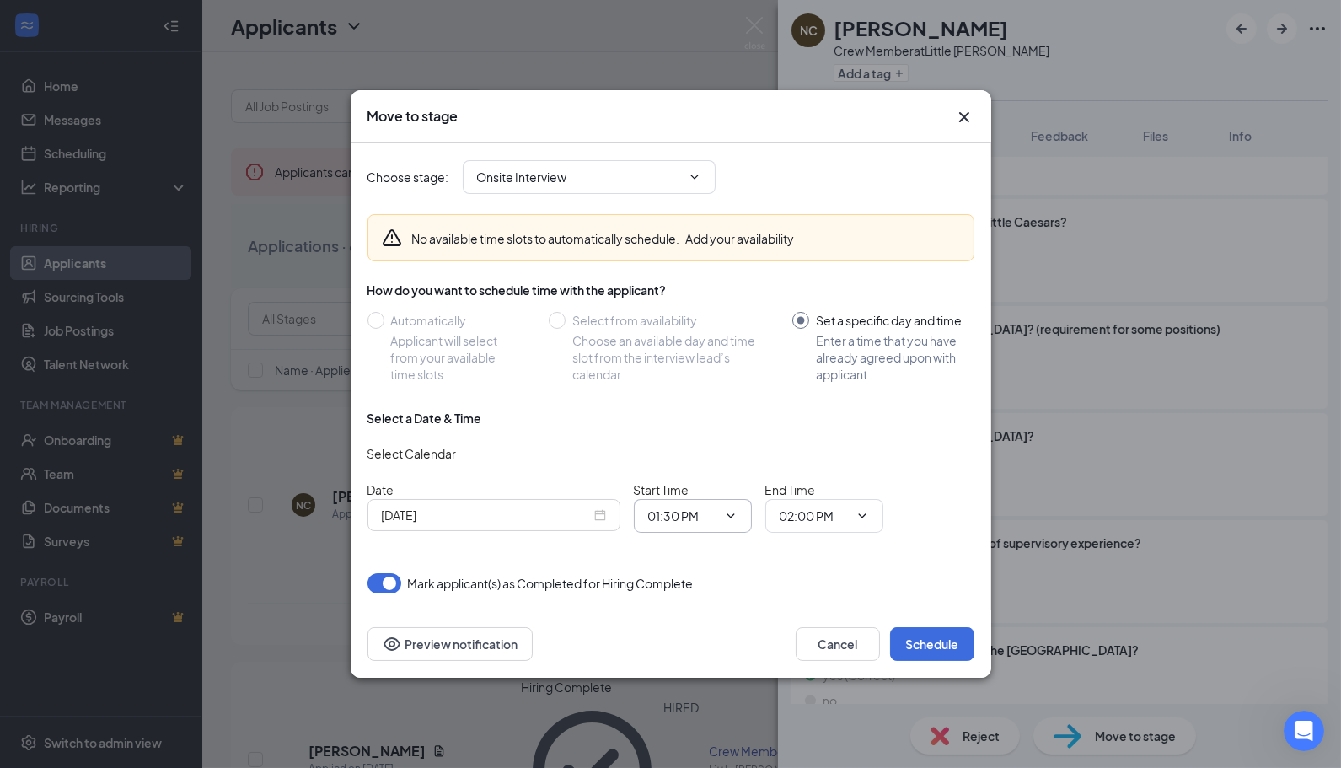
click at [736, 518] on icon "ChevronDown" at bounding box center [730, 515] width 13 height 13
click at [705, 266] on div "12:00 AM" at bounding box center [687, 269] width 50 height 19
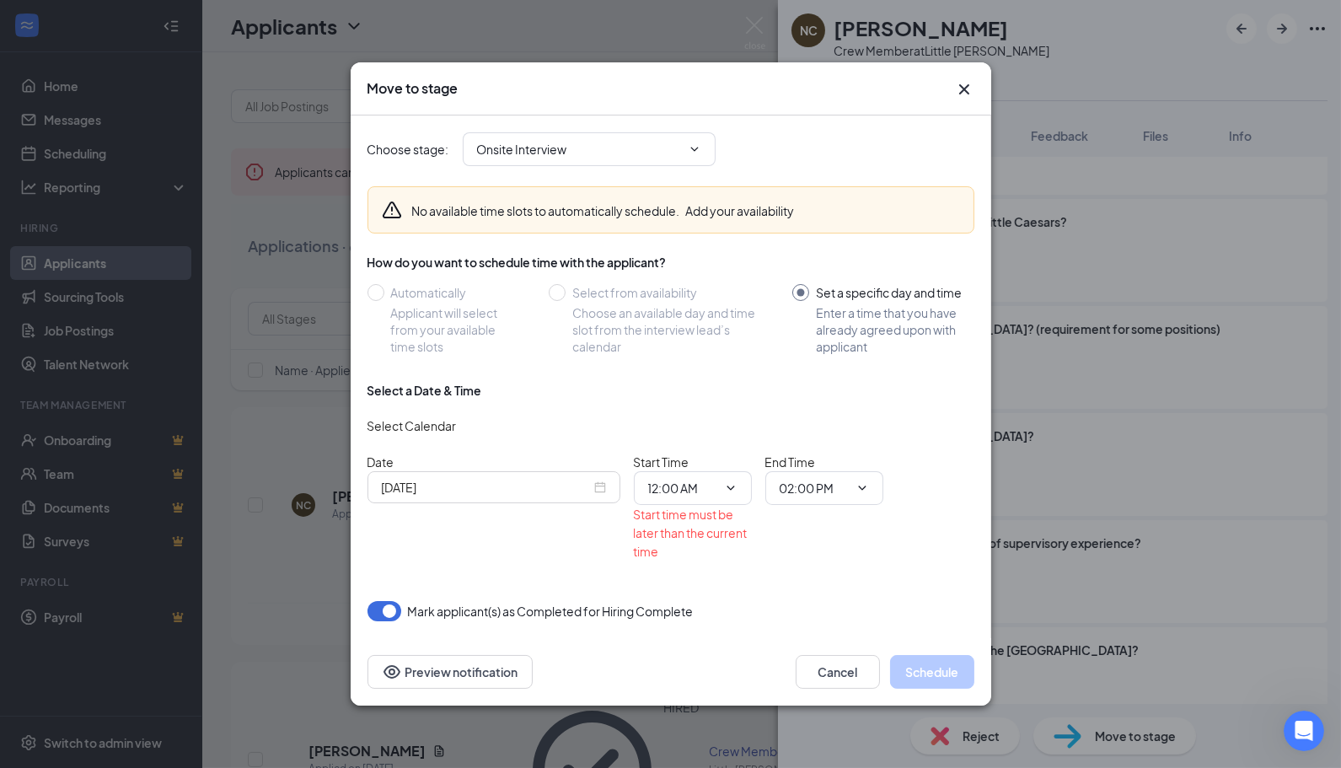
click at [733, 485] on icon "ChevronDown" at bounding box center [730, 487] width 13 height 13
click at [712, 386] on div "01:00 AM" at bounding box center [695, 397] width 94 height 39
type input "01:00 AM"
click at [856, 490] on icon "ChevronDown" at bounding box center [861, 487] width 13 height 13
click at [822, 462] on div "01:30 AM" at bounding box center [827, 474] width 94 height 39
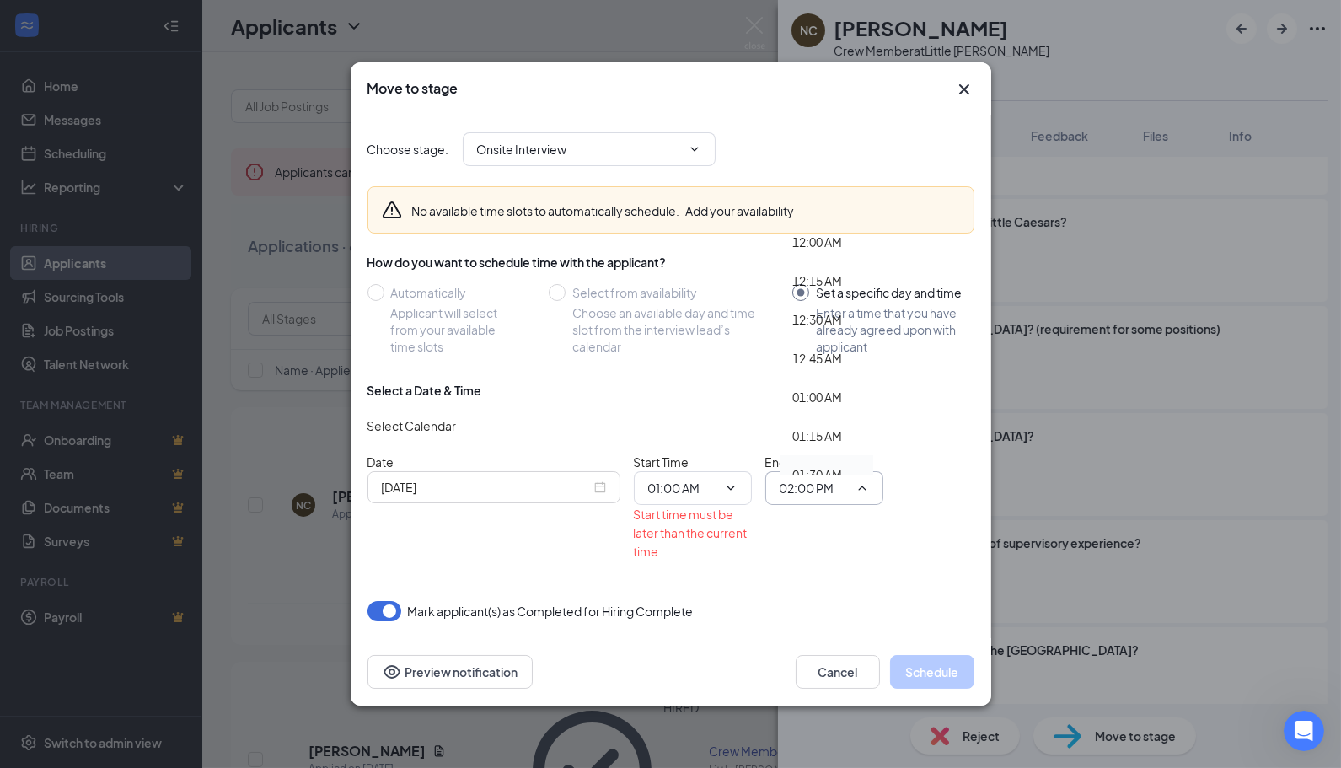
type input "01:30 AM"
click at [725, 486] on icon "ChevronDown" at bounding box center [730, 487] width 13 height 13
click at [700, 431] on div "01:15 AM" at bounding box center [687, 435] width 50 height 19
type input "01:15 AM"
click at [860, 489] on icon "ChevronDown" at bounding box center [861, 487] width 13 height 13
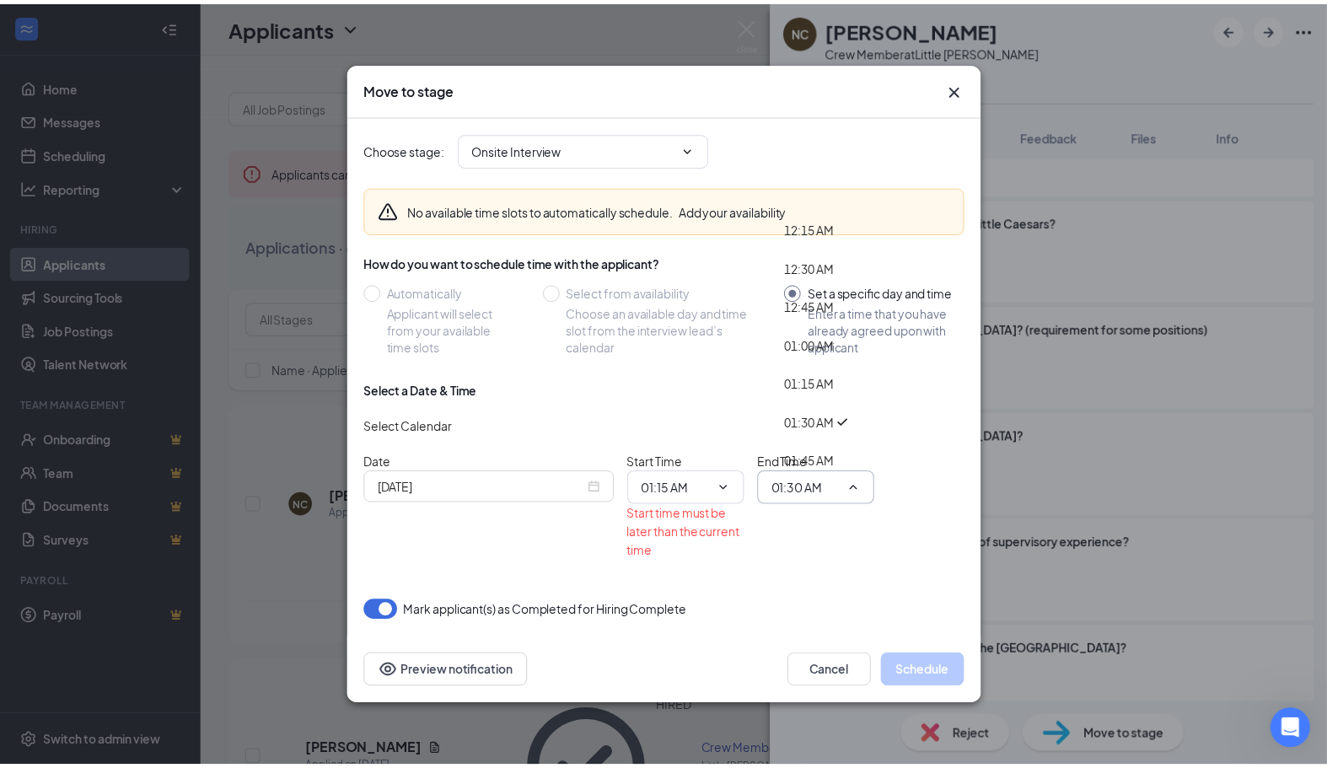
scroll to position [187, 0]
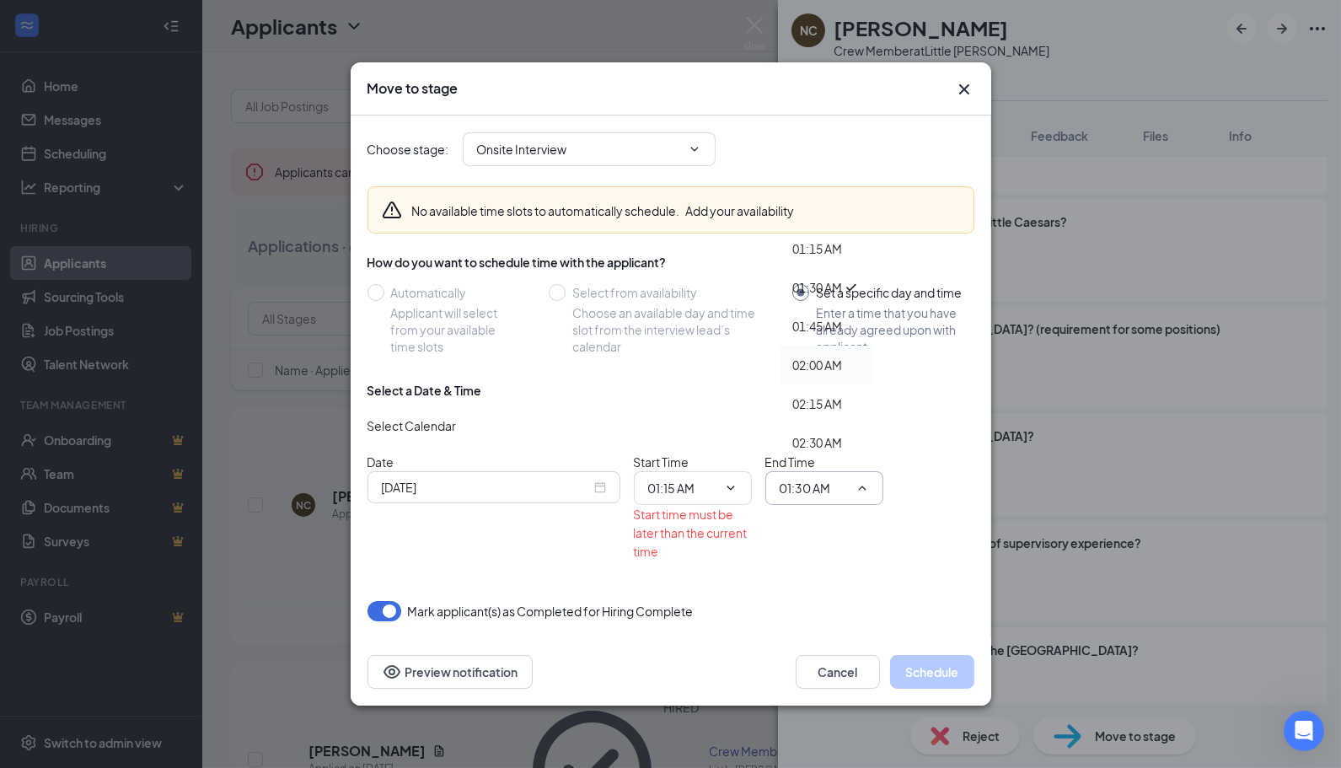
click at [841, 357] on div "02:00 AM" at bounding box center [818, 365] width 50 height 19
type input "02:00 AM"
click at [727, 484] on icon "ChevronDown" at bounding box center [730, 487] width 13 height 13
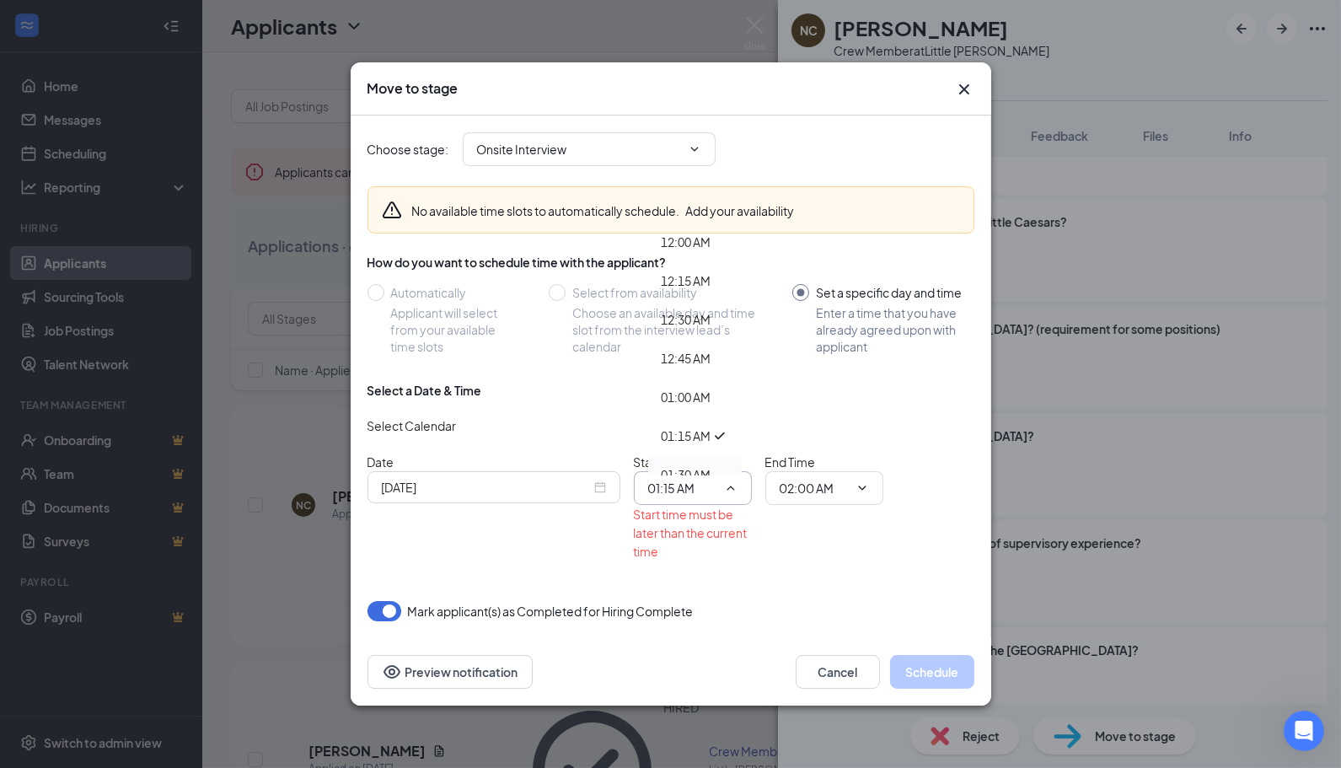
click at [705, 462] on div "01:30 AM" at bounding box center [695, 474] width 94 height 39
type input "01:30 AM"
click at [676, 143] on input "Onsite Interview" at bounding box center [579, 149] width 204 height 19
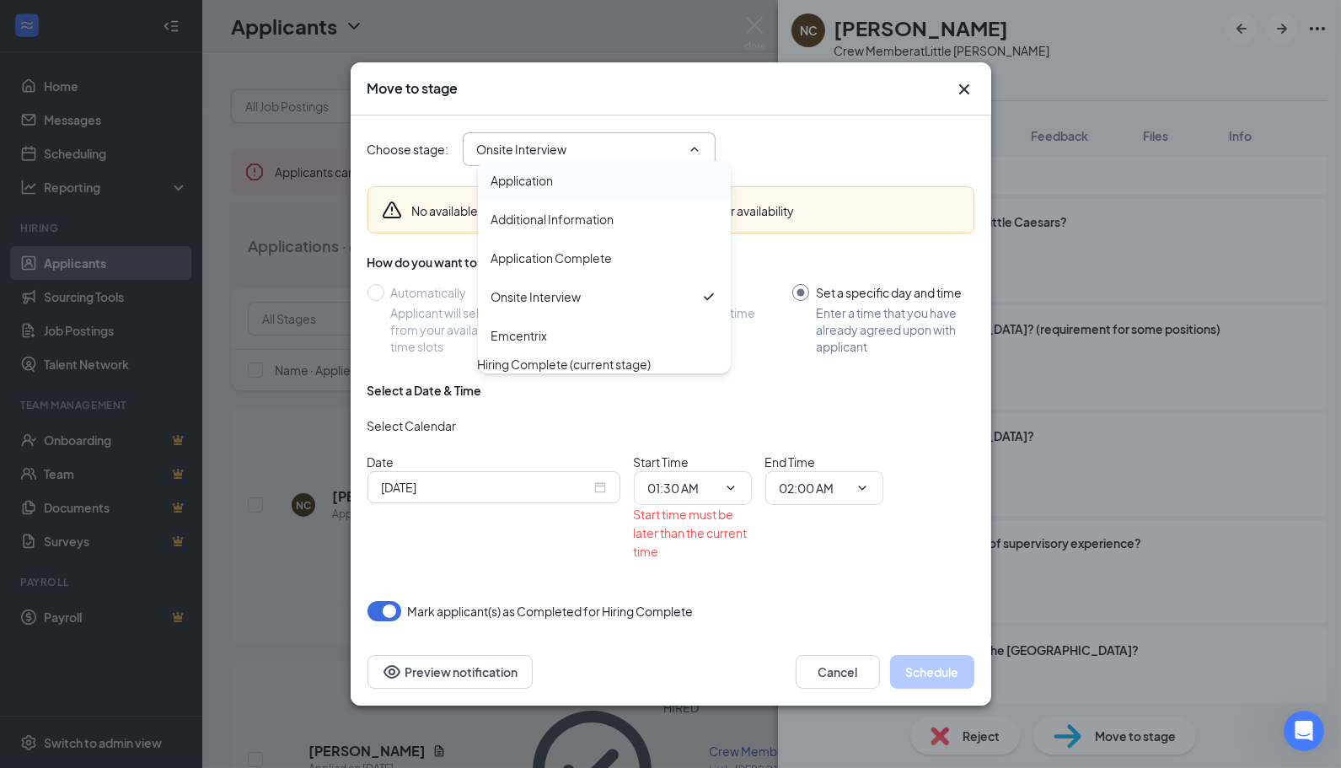
click at [580, 330] on div "Emcentrix" at bounding box center [604, 335] width 226 height 19
type input "Emcentrix"
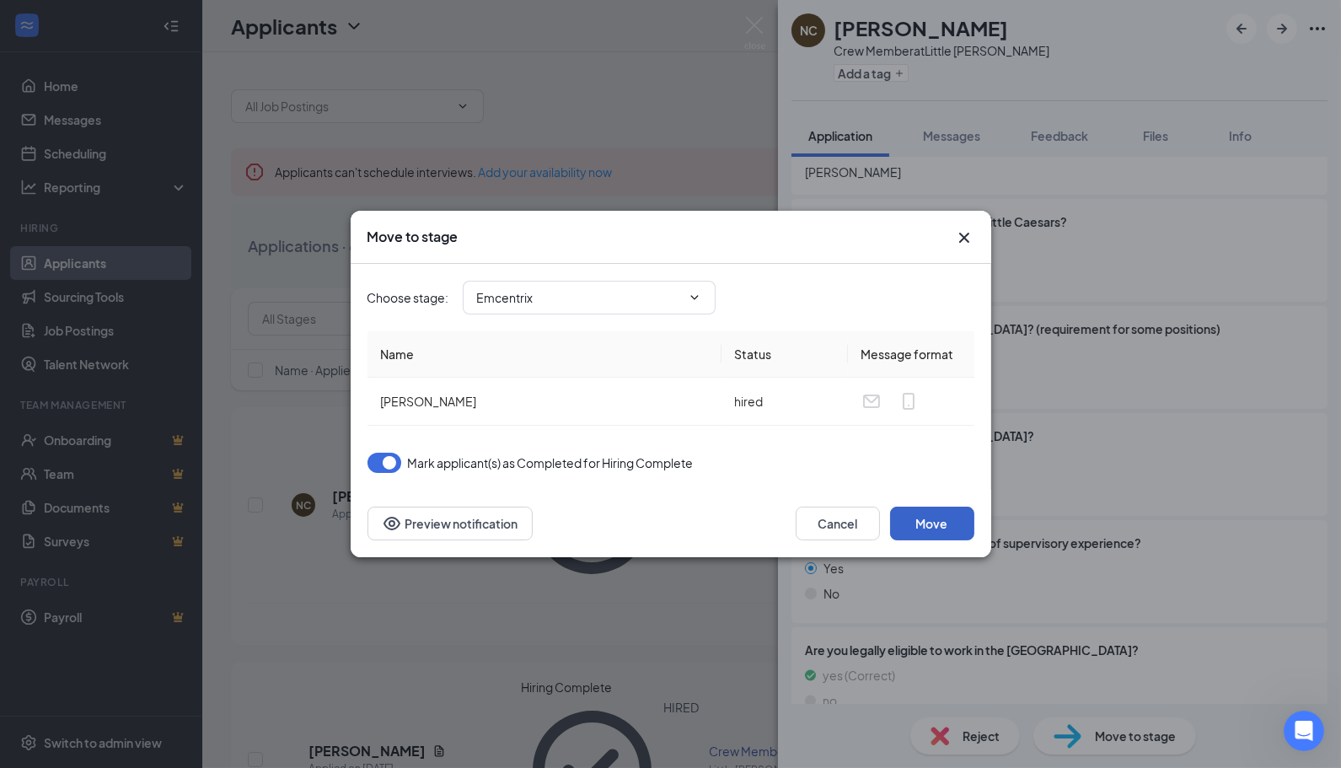
click at [928, 521] on button "Move" at bounding box center [932, 524] width 84 height 34
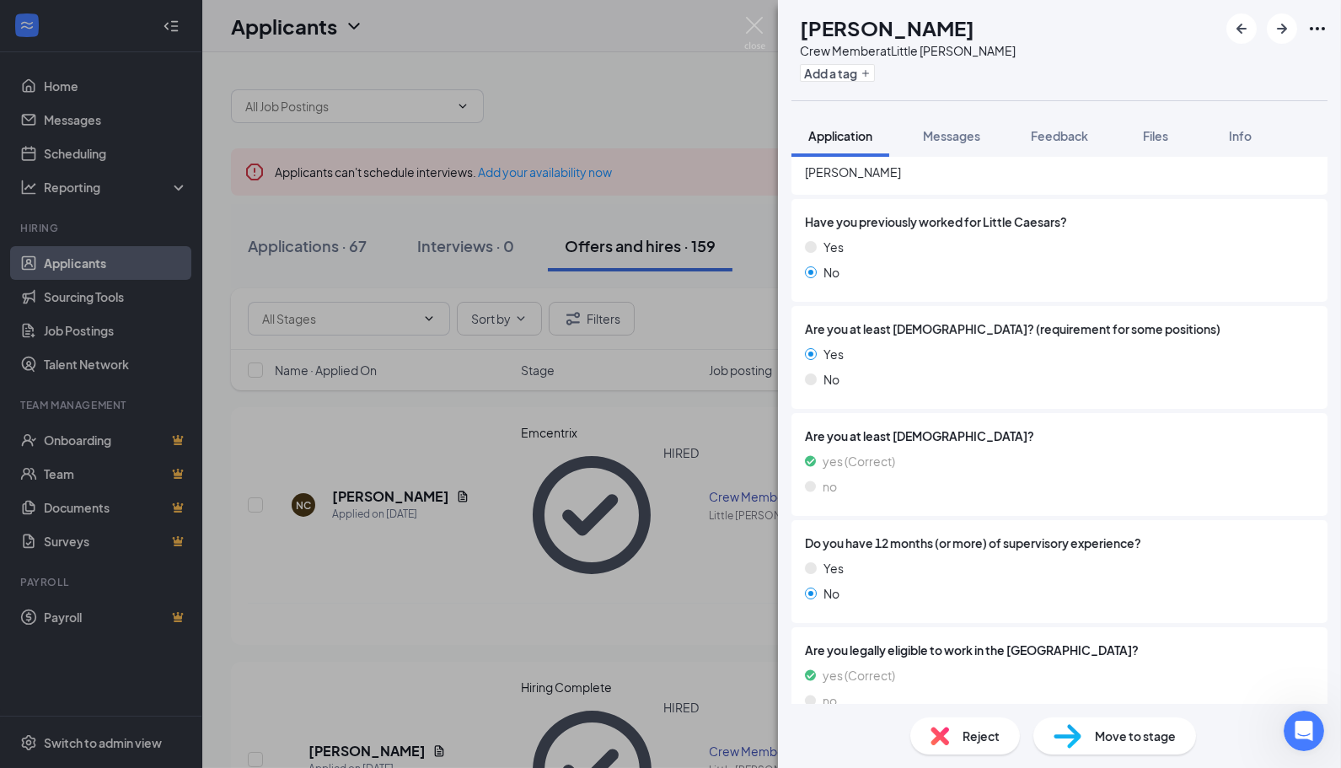
click at [727, 29] on div "JS [PERSON_NAME] Crew Member at Little Caesars Levy Add a tag Application Messa…" at bounding box center [670, 384] width 1341 height 768
